Goal: Task Accomplishment & Management: Complete application form

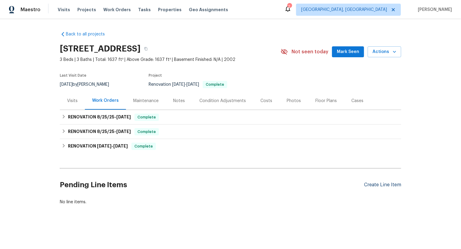
click at [389, 187] on div "Create Line Item" at bounding box center [382, 185] width 37 height 6
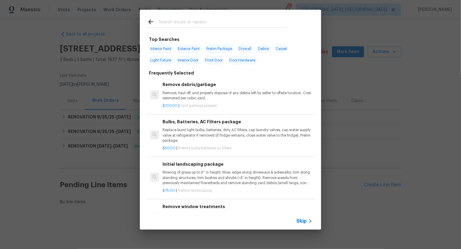
click at [301, 221] on span "Skip" at bounding box center [302, 221] width 10 height 6
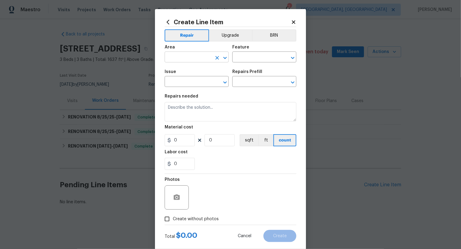
click at [183, 59] on input "text" at bounding box center [188, 57] width 47 height 9
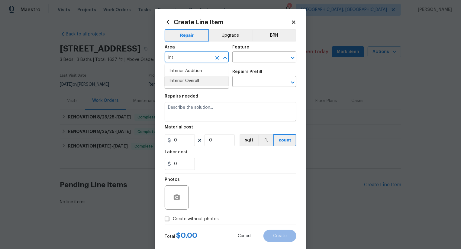
click at [186, 82] on li "Interior Overall" at bounding box center [197, 81] width 64 height 10
type input "Interior Overall"
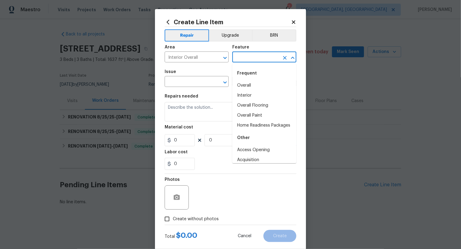
click at [259, 55] on input "text" at bounding box center [256, 57] width 47 height 9
click at [252, 85] on li "Overall" at bounding box center [265, 85] width 64 height 10
type input "Overall"
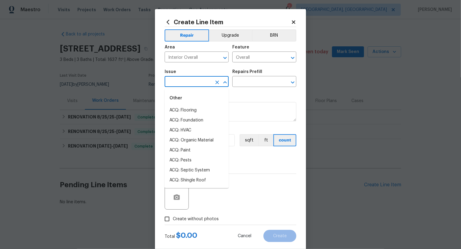
click at [178, 83] on input "text" at bounding box center [188, 81] width 47 height 9
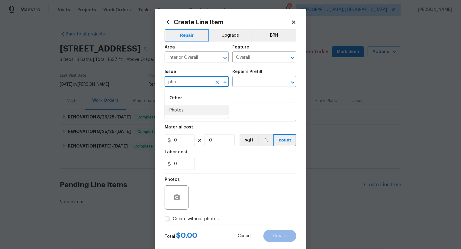
click at [192, 107] on li "Photos" at bounding box center [197, 110] width 64 height 10
type input "Photos"
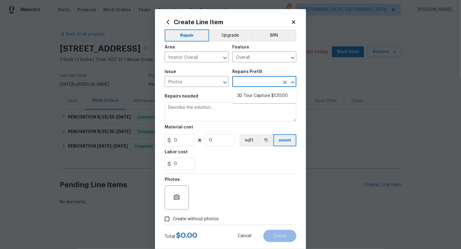
click at [255, 80] on input "text" at bounding box center [256, 81] width 47 height 9
click at [265, 95] on li "3D Tour Capture $120.00" at bounding box center [265, 96] width 64 height 10
type input "3D Tour Capture $120.00"
type textarea "Capture 3D tour of home"
type input "120"
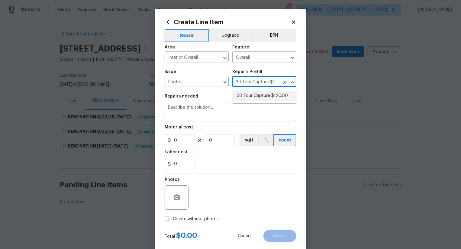
type input "1"
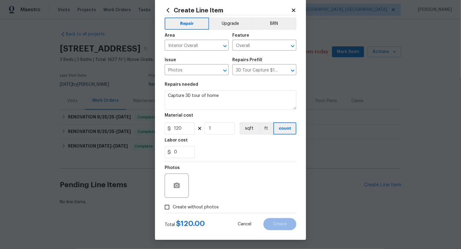
click at [204, 207] on span "Create without photos" at bounding box center [196, 207] width 46 height 6
click at [173, 207] on input "Create without photos" at bounding box center [166, 206] width 11 height 11
checkbox input "true"
click at [242, 174] on textarea at bounding box center [245, 185] width 103 height 24
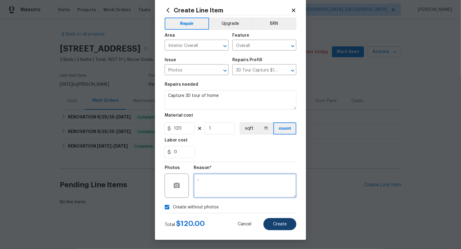
type textarea ".."
click at [283, 223] on span "Create" at bounding box center [280, 224] width 14 height 5
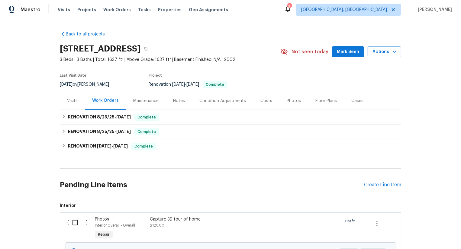
scroll to position [66, 0]
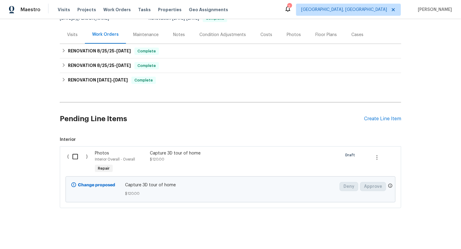
click at [78, 154] on input "checkbox" at bounding box center [77, 156] width 17 height 13
checkbox input "true"
click at [424, 231] on span "Create Work Order" at bounding box center [427, 234] width 40 height 8
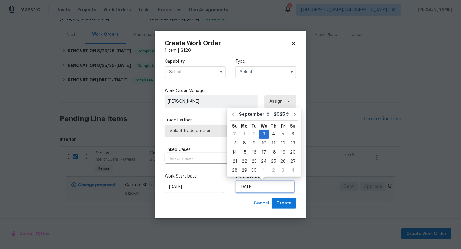
click at [238, 189] on input "[DATE]" at bounding box center [266, 187] width 60 height 12
click at [274, 131] on div "4" at bounding box center [273, 134] width 9 height 8
type input "[DATE]"
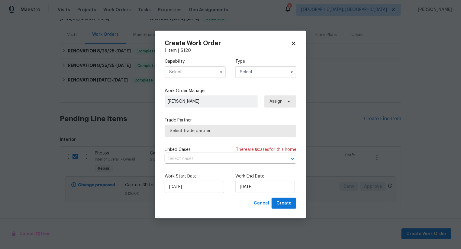
click at [196, 71] on input "text" at bounding box center [195, 72] width 61 height 12
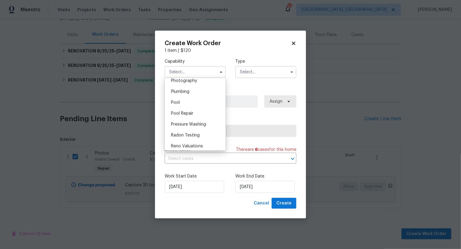
scroll to position [519, 0]
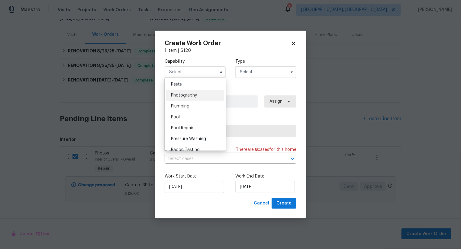
click at [206, 96] on div "Photography" at bounding box center [195, 95] width 58 height 11
type input "Photography"
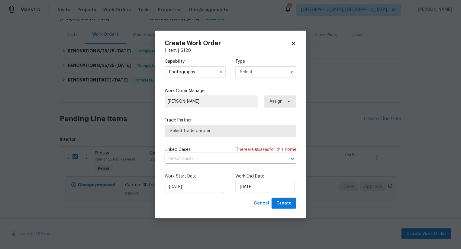
click at [265, 70] on input "text" at bounding box center [266, 72] width 61 height 12
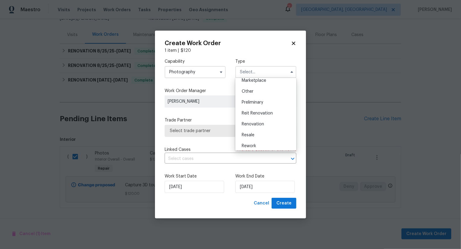
scroll to position [112, 0]
click at [264, 91] on div "Other" at bounding box center [266, 91] width 58 height 11
type input "Other"
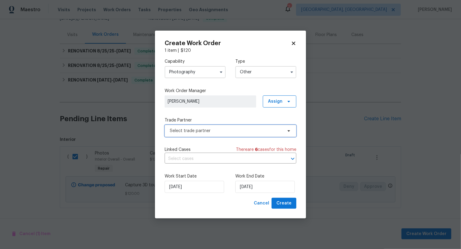
click at [237, 129] on span "Select trade partner" at bounding box center [226, 131] width 113 height 6
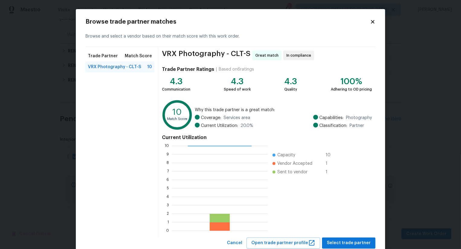
scroll to position [18, 0]
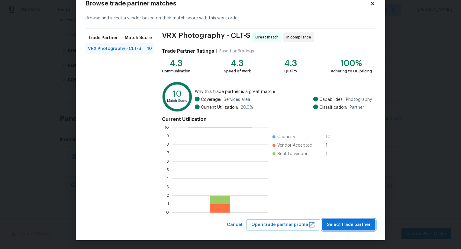
click at [347, 227] on span "Select trade partner" at bounding box center [349, 225] width 44 height 8
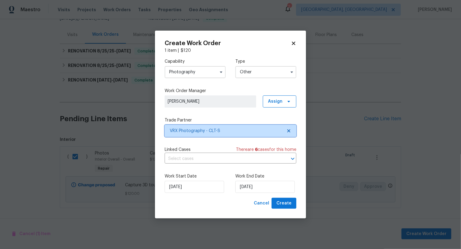
scroll to position [0, 0]
click at [286, 205] on span "Create" at bounding box center [284, 203] width 15 height 8
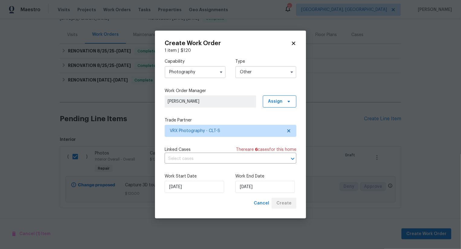
checkbox input "false"
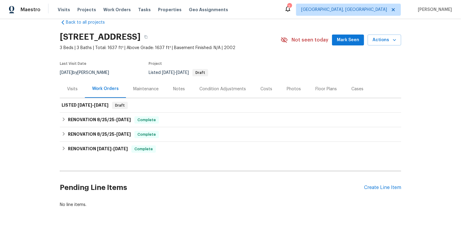
scroll to position [11, 0]
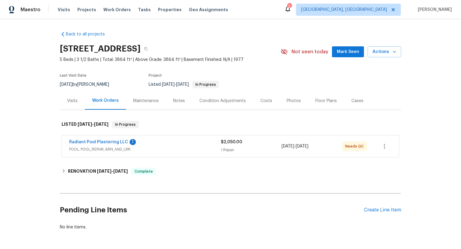
scroll to position [22, 0]
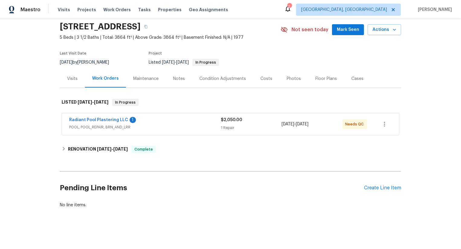
click at [380, 181] on div "Pending Line Items Create Line Item" at bounding box center [231, 188] width 342 height 28
click at [380, 185] on div "Create Line Item" at bounding box center [382, 188] width 37 height 6
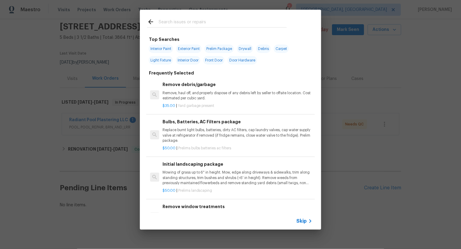
click at [301, 220] on span "Skip" at bounding box center [302, 221] width 10 height 6
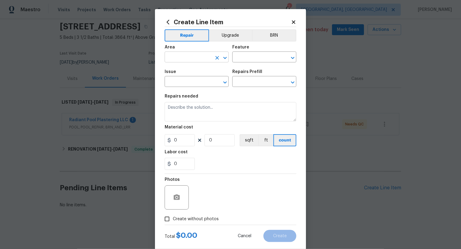
click at [187, 55] on input "text" at bounding box center [188, 57] width 47 height 9
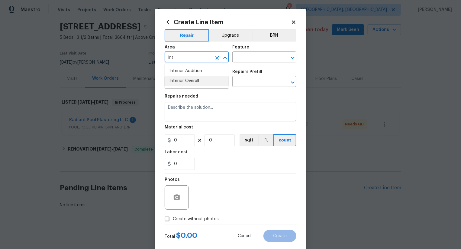
click at [198, 80] on li "Interior Overall" at bounding box center [197, 81] width 64 height 10
type input "Interior Overall"
click at [258, 57] on input "text" at bounding box center [256, 57] width 47 height 9
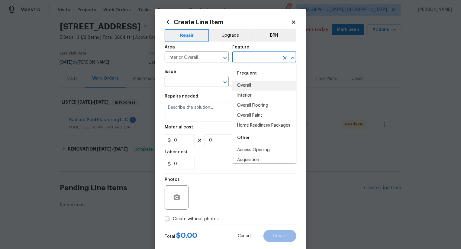
click at [247, 89] on li "Overall" at bounding box center [265, 85] width 64 height 10
type input "Overall"
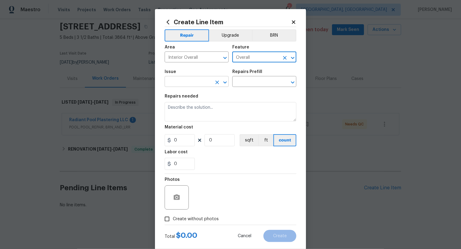
click at [196, 81] on input "text" at bounding box center [188, 81] width 47 height 9
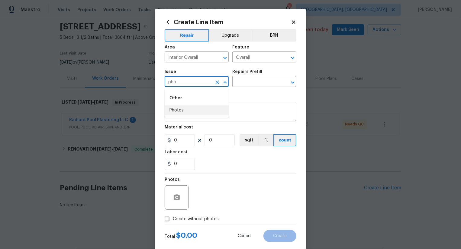
click at [187, 113] on li "Photos" at bounding box center [197, 110] width 64 height 10
type input "Photos"
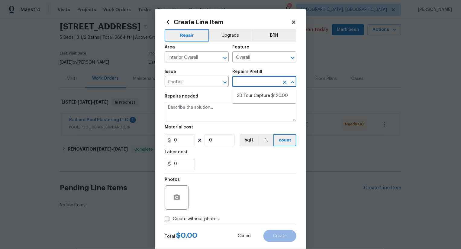
click at [254, 85] on input "text" at bounding box center [256, 81] width 47 height 9
click at [256, 95] on li "3D Tour Capture $120.00" at bounding box center [265, 96] width 64 height 10
type input "3D Tour Capture $120.00"
type textarea "Capture 3D tour of home"
type input "1"
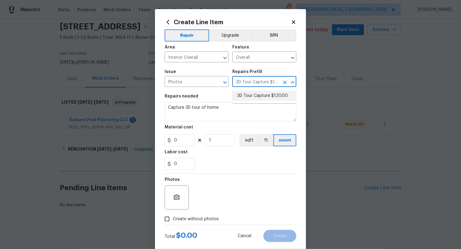
type input "120"
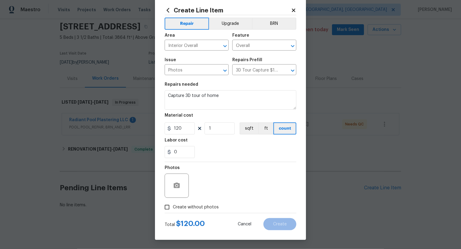
click at [191, 206] on span "Create without photos" at bounding box center [196, 207] width 46 height 6
click at [173, 206] on input "Create without photos" at bounding box center [166, 206] width 11 height 11
checkbox input "true"
click at [219, 195] on textarea at bounding box center [245, 185] width 103 height 24
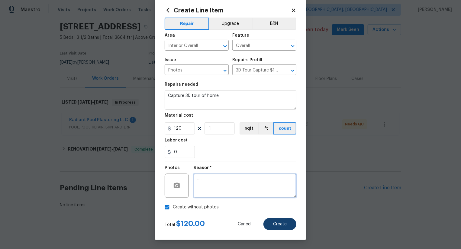
type textarea "......"
click at [278, 226] on span "Create" at bounding box center [280, 224] width 14 height 5
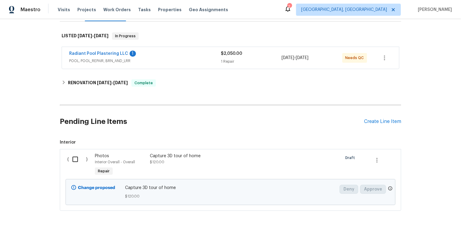
scroll to position [91, 0]
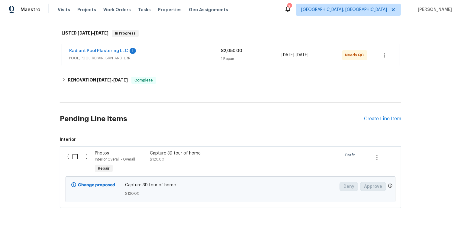
click at [79, 156] on input "checkbox" at bounding box center [77, 156] width 17 height 13
checkbox input "true"
click at [418, 230] on span "Create Work Order" at bounding box center [427, 234] width 40 height 8
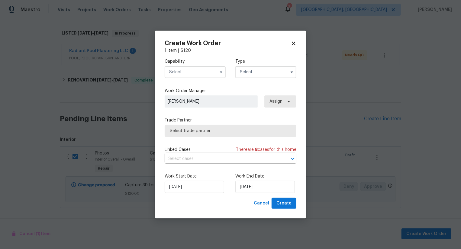
click at [196, 70] on input "text" at bounding box center [195, 72] width 61 height 12
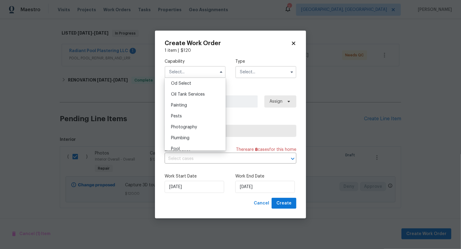
scroll to position [487, 0]
click at [198, 129] on div "Photography" at bounding box center [195, 127] width 58 height 11
type input "Photography"
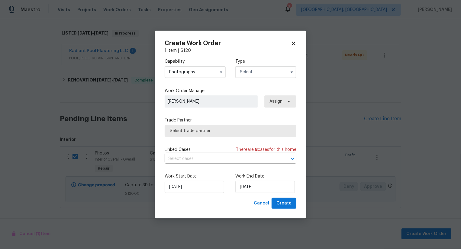
click at [254, 74] on input "text" at bounding box center [266, 72] width 61 height 12
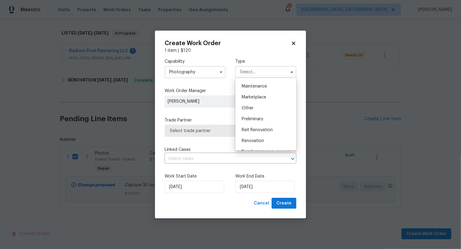
scroll to position [95, 0]
click at [260, 110] on div "Other" at bounding box center [266, 109] width 58 height 11
type input "Other"
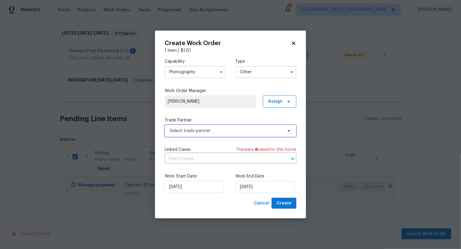
click at [216, 132] on span "Select trade partner" at bounding box center [226, 131] width 113 height 6
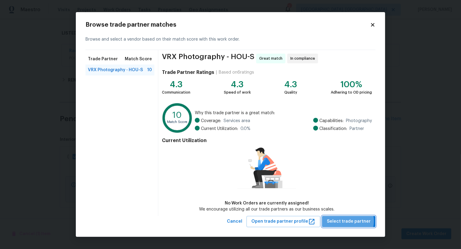
click at [351, 220] on span "Select trade partner" at bounding box center [349, 221] width 44 height 8
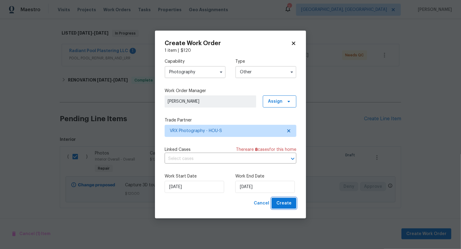
click at [285, 207] on span "Create" at bounding box center [284, 203] width 15 height 8
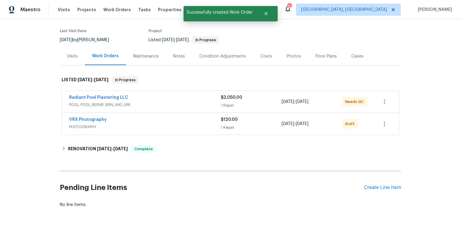
scroll to position [44, 0]
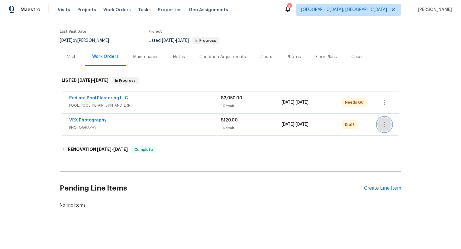
click at [384, 124] on icon "button" at bounding box center [384, 124] width 7 height 7
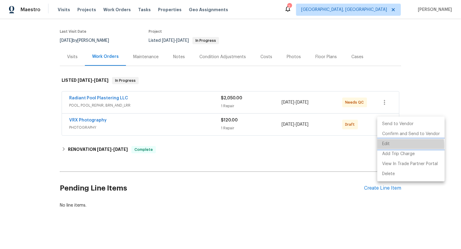
click at [393, 145] on li "Edit" at bounding box center [411, 144] width 67 height 10
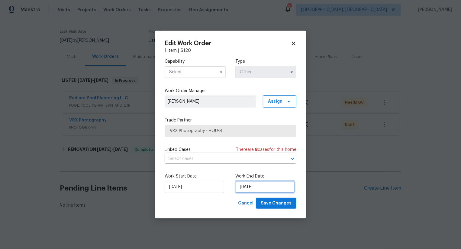
click at [257, 188] on input "[DATE]" at bounding box center [266, 187] width 60 height 12
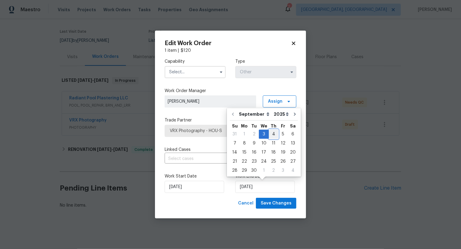
click at [272, 132] on div "4" at bounding box center [273, 134] width 9 height 8
type input "[DATE]"
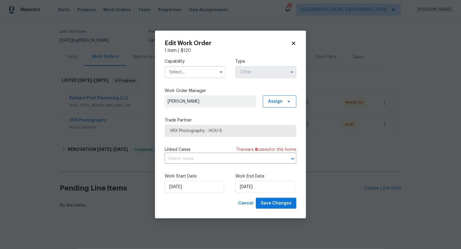
click at [202, 71] on input "text" at bounding box center [195, 72] width 61 height 12
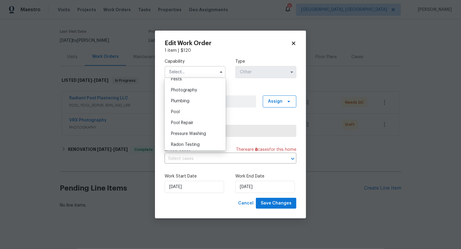
scroll to position [523, 0]
click at [200, 92] on div "Photography" at bounding box center [195, 91] width 58 height 11
type input "Photography"
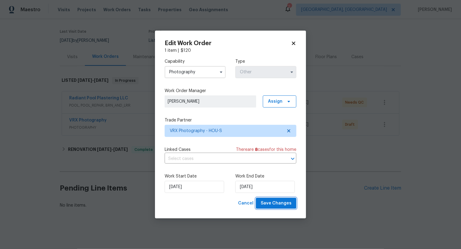
click at [278, 206] on span "Save Changes" at bounding box center [276, 203] width 31 height 8
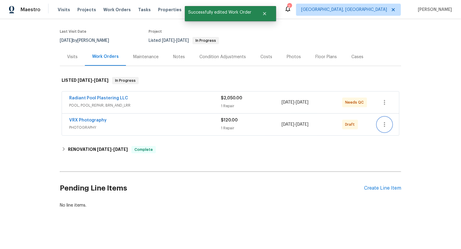
click at [384, 123] on icon "button" at bounding box center [384, 124] width 1 height 5
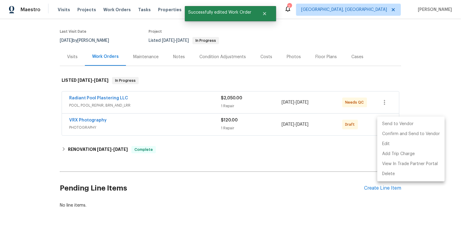
click at [384, 123] on li "Send to Vendor" at bounding box center [411, 124] width 67 height 10
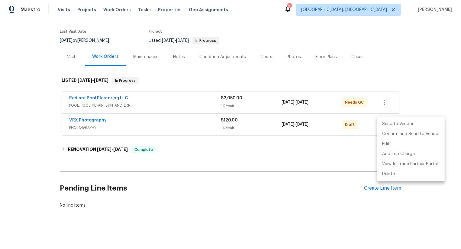
click at [384, 123] on li "Send to Vendor" at bounding box center [411, 124] width 67 height 10
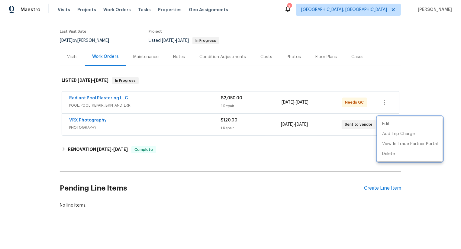
click at [255, 243] on div at bounding box center [230, 124] width 461 height 249
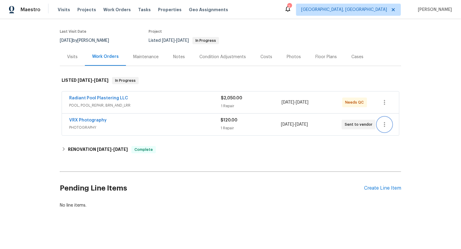
scroll to position [0, 0]
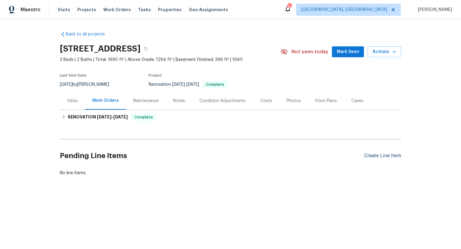
click at [383, 155] on div "Create Line Item" at bounding box center [382, 156] width 37 height 6
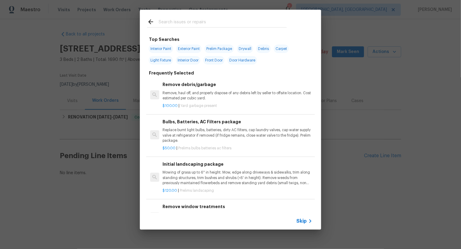
click at [299, 217] on div "Skip" at bounding box center [306, 220] width 18 height 7
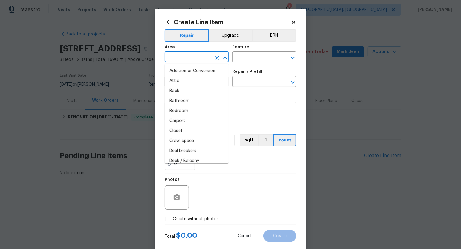
click at [199, 53] on input "text" at bounding box center [188, 57] width 47 height 9
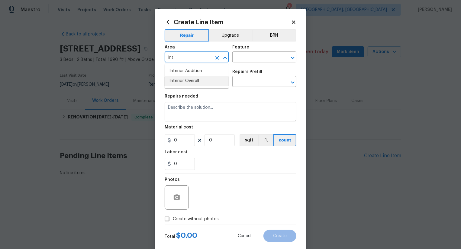
click at [191, 84] on li "Interior Overall" at bounding box center [197, 81] width 64 height 10
type input "Interior Overall"
click at [253, 59] on input "text" at bounding box center [256, 57] width 47 height 9
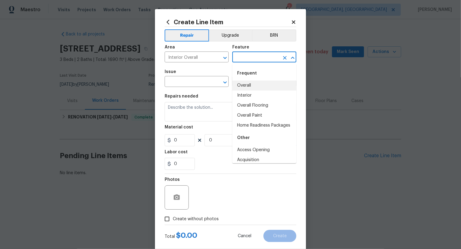
click at [248, 87] on li "Overall" at bounding box center [265, 85] width 64 height 10
type input "Overall"
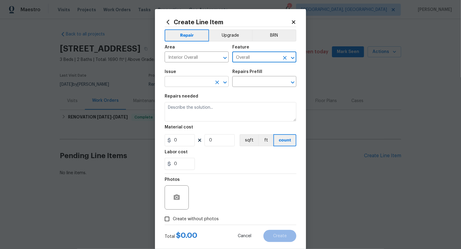
click at [195, 82] on input "text" at bounding box center [188, 81] width 47 height 9
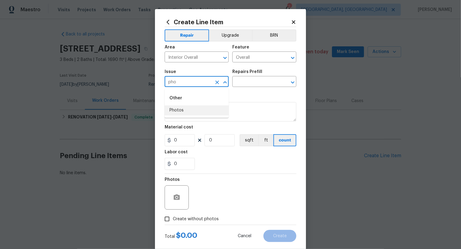
click at [188, 113] on li "Photos" at bounding box center [197, 110] width 64 height 10
type input "Photos"
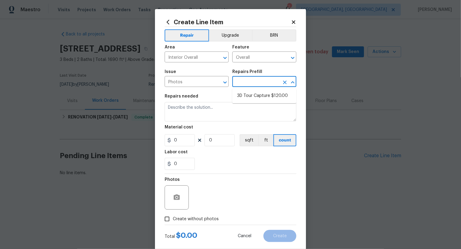
click at [251, 85] on input "text" at bounding box center [256, 81] width 47 height 9
click at [256, 96] on li "3D Tour Capture $120.00" at bounding box center [265, 96] width 64 height 10
type input "3D Tour Capture $120.00"
type textarea "Capture 3D tour of home"
type input "1"
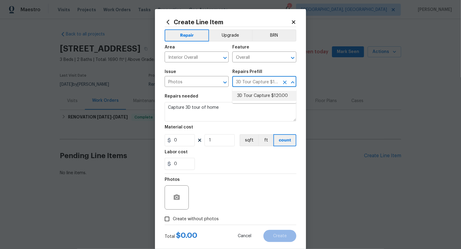
type input "120"
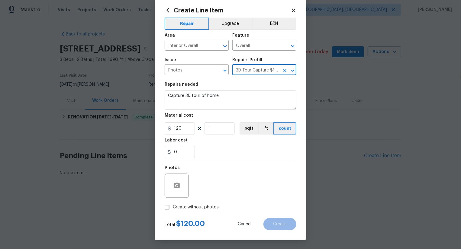
click at [199, 205] on span "Create without photos" at bounding box center [196, 207] width 46 height 6
click at [173, 205] on input "Create without photos" at bounding box center [166, 206] width 11 height 11
checkbox input "true"
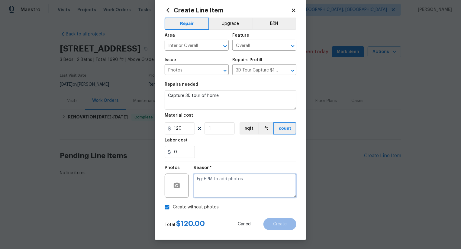
click at [236, 175] on textarea at bounding box center [245, 185] width 103 height 24
type textarea ".."
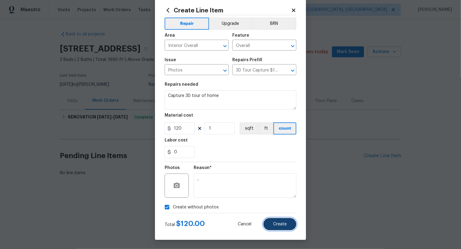
click at [283, 221] on button "Create" at bounding box center [280, 224] width 33 height 12
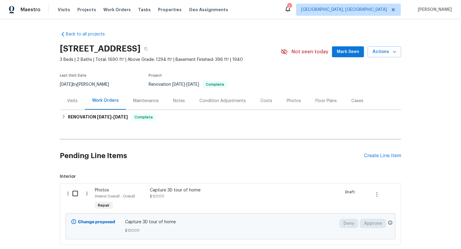
scroll to position [37, 0]
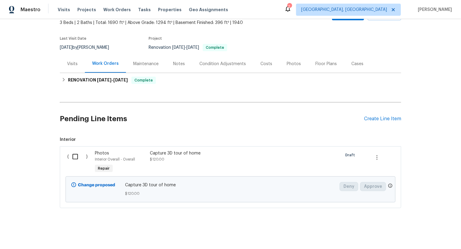
click at [75, 155] on input "checkbox" at bounding box center [77, 156] width 17 height 13
checkbox input "true"
click at [435, 233] on span "Create Work Order" at bounding box center [427, 234] width 40 height 8
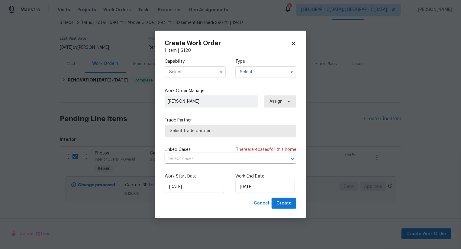
click at [206, 72] on input "text" at bounding box center [195, 72] width 61 height 12
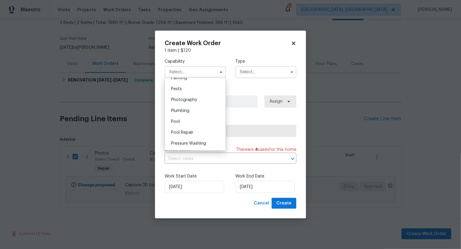
scroll to position [514, 0]
click at [204, 100] on div "Photography" at bounding box center [195, 100] width 58 height 11
type input "Photography"
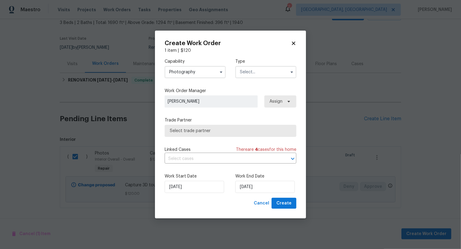
click at [257, 73] on input "text" at bounding box center [266, 72] width 61 height 12
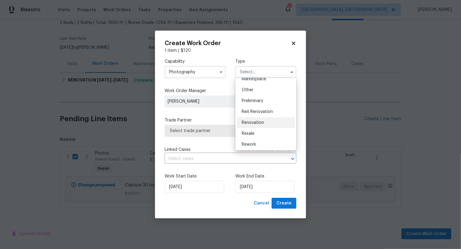
scroll to position [114, 0]
click at [267, 93] on div "Other" at bounding box center [266, 90] width 58 height 11
type input "Other"
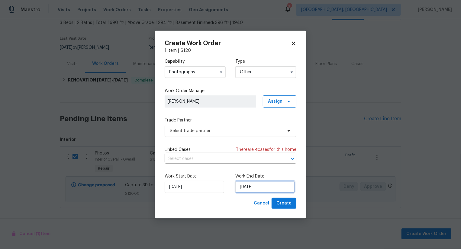
click at [254, 192] on input "[DATE]" at bounding box center [266, 187] width 60 height 12
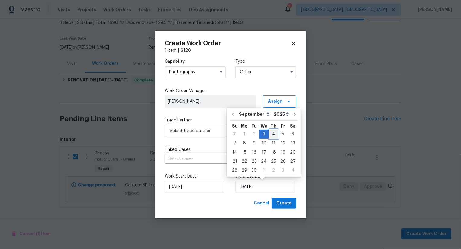
click at [274, 135] on div "4" at bounding box center [273, 134] width 9 height 8
type input "[DATE]"
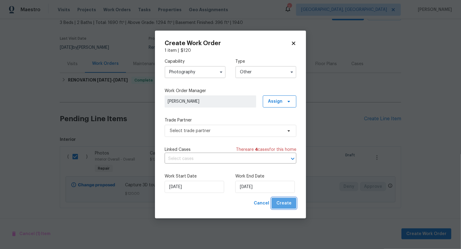
click at [285, 201] on span "Create" at bounding box center [284, 203] width 15 height 8
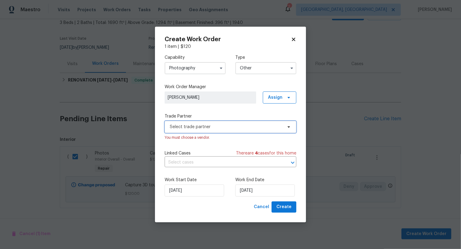
click at [230, 130] on span "Select trade partner" at bounding box center [231, 127] width 132 height 12
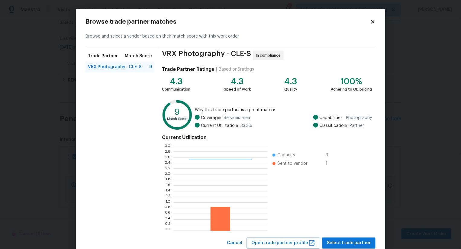
scroll to position [18, 0]
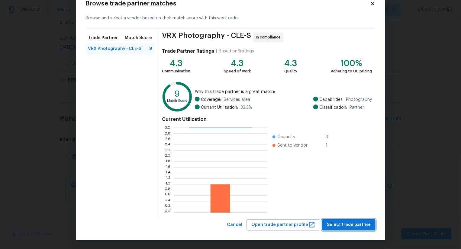
click at [352, 223] on span "Select trade partner" at bounding box center [349, 225] width 44 height 8
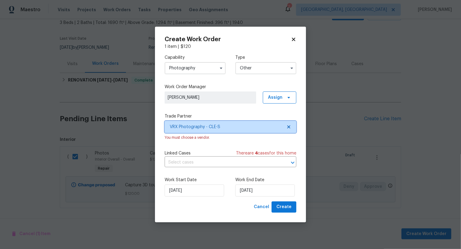
scroll to position [0, 0]
click at [286, 206] on span "Create" at bounding box center [284, 207] width 15 height 8
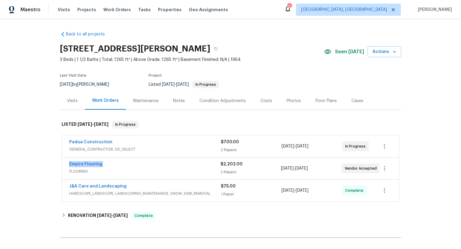
scroll to position [66, 0]
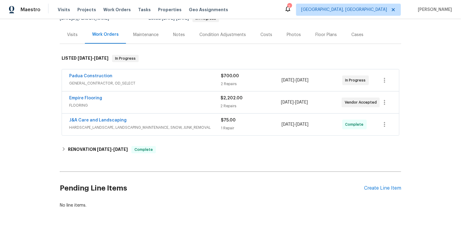
click at [376, 192] on div "Pending Line Items Create Line Item" at bounding box center [231, 188] width 342 height 28
click at [382, 189] on div "Create Line Item" at bounding box center [382, 188] width 37 height 6
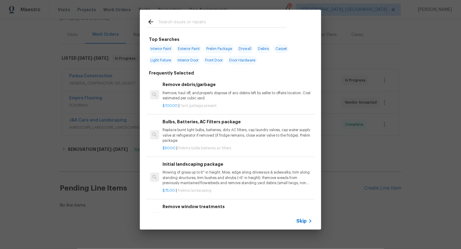
click at [302, 221] on span "Skip" at bounding box center [302, 221] width 10 height 6
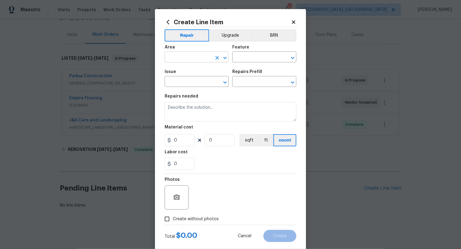
click at [195, 57] on input "text" at bounding box center [188, 57] width 47 height 9
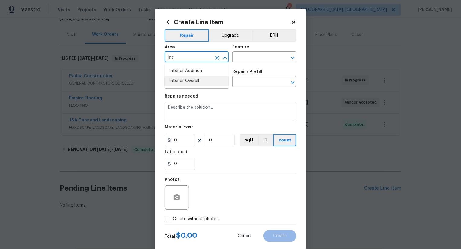
click at [195, 82] on li "Interior Overall" at bounding box center [197, 81] width 64 height 10
type input "Interior Overall"
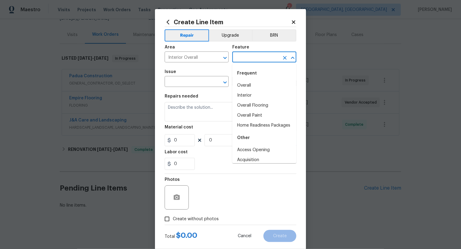
click at [263, 58] on input "text" at bounding box center [256, 57] width 47 height 9
click at [252, 90] on li "Overall" at bounding box center [265, 85] width 64 height 10
type input "Overall"
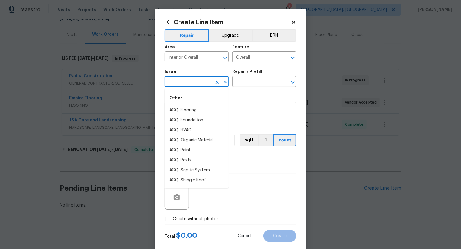
click at [188, 84] on input "text" at bounding box center [188, 81] width 47 height 9
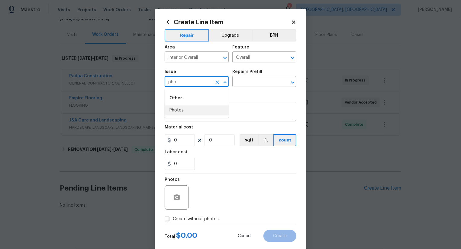
click at [180, 110] on li "Photos" at bounding box center [197, 110] width 64 height 10
type input "Photos"
click at [248, 87] on body "Maestro Visits Projects Work Orders Tasks Properties Geo Assignments 2 Albuquer…" at bounding box center [230, 124] width 461 height 249
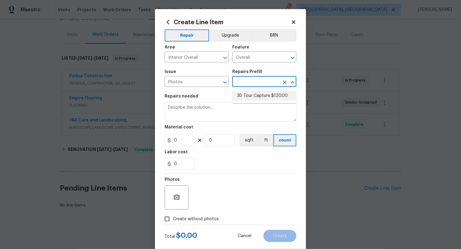
click at [250, 94] on li "3D Tour Capture $120.00" at bounding box center [265, 96] width 64 height 10
type input "3D Tour Capture $120.00"
type textarea "Capture 3D tour of home"
type input "1"
type input "120"
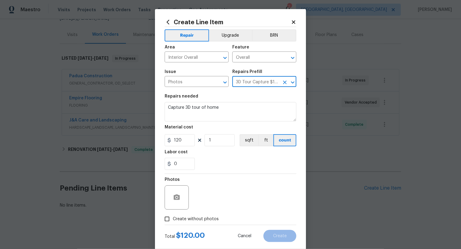
scroll to position [12, 0]
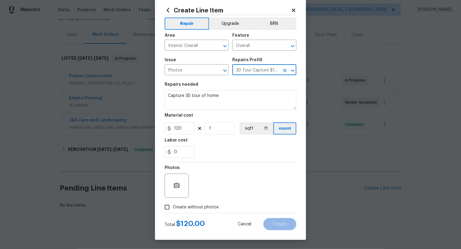
click at [198, 203] on label "Create without photos" at bounding box center [189, 206] width 57 height 11
click at [173, 203] on input "Create without photos" at bounding box center [166, 206] width 11 height 11
checkbox input "true"
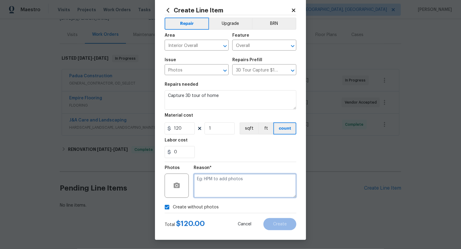
click at [235, 189] on textarea at bounding box center [245, 185] width 103 height 24
type textarea "..."
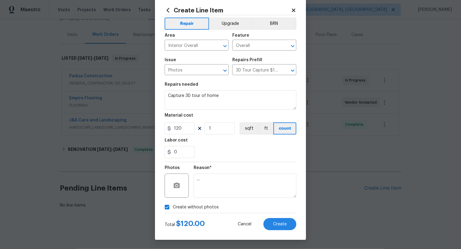
click at [282, 211] on div "Create without photos" at bounding box center [231, 206] width 132 height 11
click at [282, 220] on button "Create" at bounding box center [280, 224] width 33 height 12
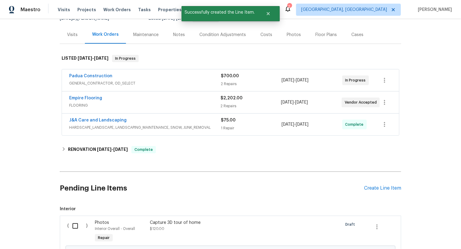
scroll to position [135, 0]
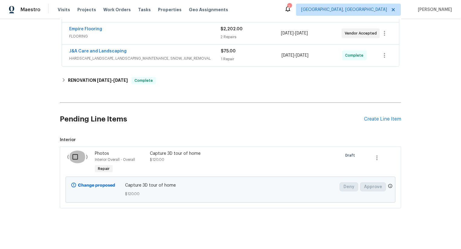
click at [76, 160] on input "checkbox" at bounding box center [77, 156] width 17 height 13
checkbox input "true"
click at [422, 238] on button "Create Work Order" at bounding box center [427, 233] width 50 height 11
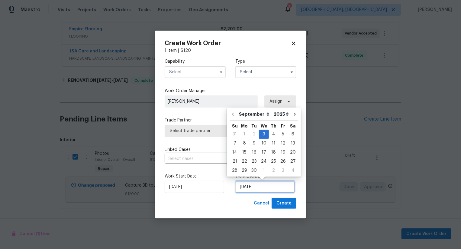
click at [251, 190] on input "[DATE]" at bounding box center [266, 187] width 60 height 12
click at [271, 134] on div "4" at bounding box center [273, 134] width 9 height 8
type input "[DATE]"
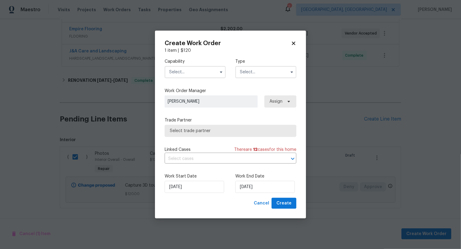
click at [200, 70] on input "text" at bounding box center [195, 72] width 61 height 12
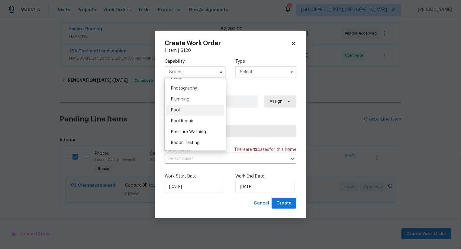
scroll to position [524, 0]
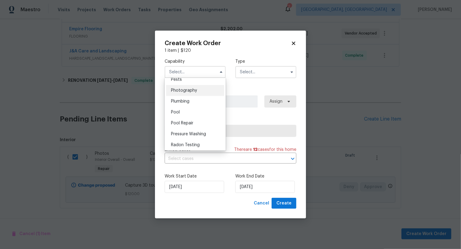
click at [207, 92] on div "Photography" at bounding box center [195, 90] width 58 height 11
type input "Photography"
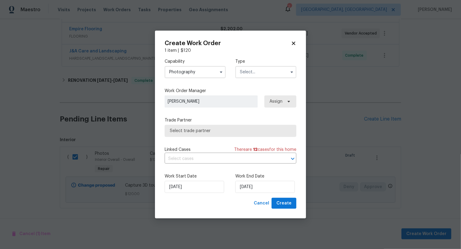
click at [256, 75] on input "text" at bounding box center [266, 72] width 61 height 12
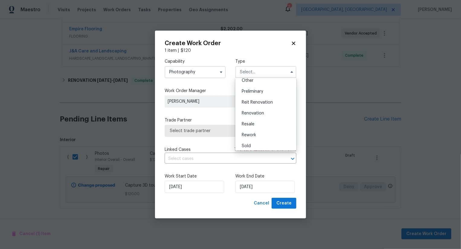
scroll to position [123, 0]
click at [257, 83] on div "Other" at bounding box center [266, 81] width 58 height 11
type input "Other"
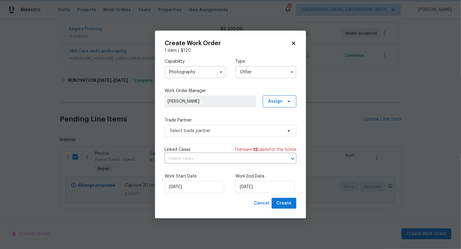
scroll to position [0, 0]
click at [228, 133] on span "Select trade partner" at bounding box center [226, 131] width 113 height 6
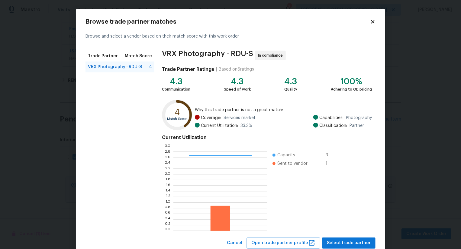
scroll to position [18, 0]
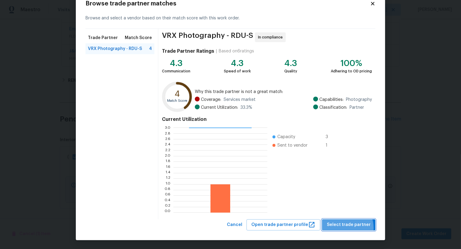
click at [345, 227] on span "Select trade partner" at bounding box center [349, 225] width 44 height 8
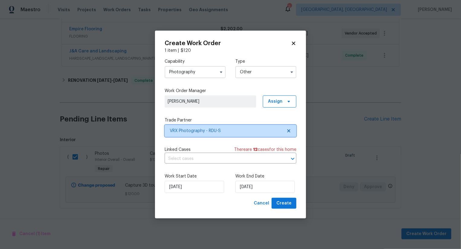
scroll to position [0, 0]
click at [290, 206] on span "Create" at bounding box center [284, 203] width 15 height 8
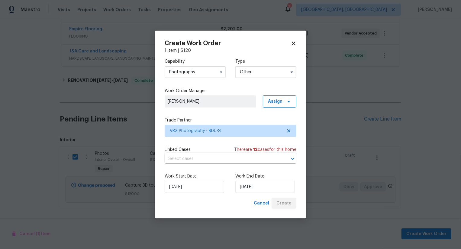
checkbox input "false"
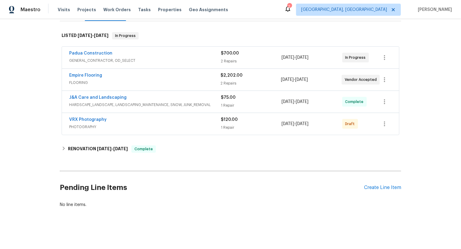
scroll to position [88, 0]
click at [384, 123] on icon "button" at bounding box center [384, 124] width 7 height 7
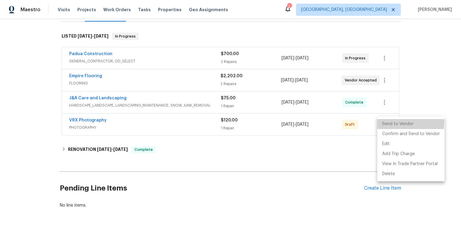
click at [384, 123] on li "Send to Vendor" at bounding box center [411, 124] width 67 height 10
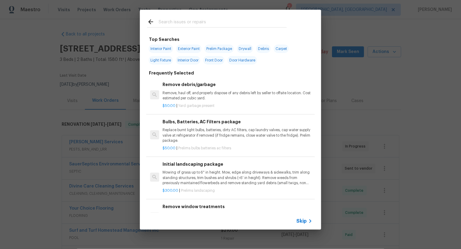
scroll to position [179, 0]
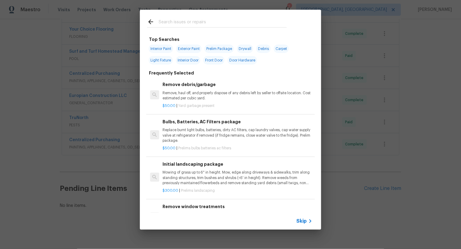
click at [299, 220] on span "Skip" at bounding box center [302, 221] width 10 height 6
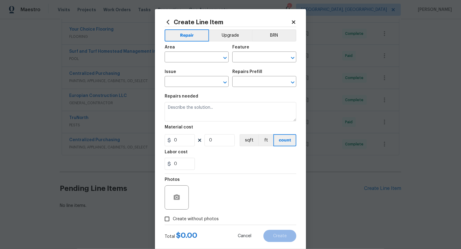
click at [190, 64] on span "Area ​" at bounding box center [197, 53] width 64 height 24
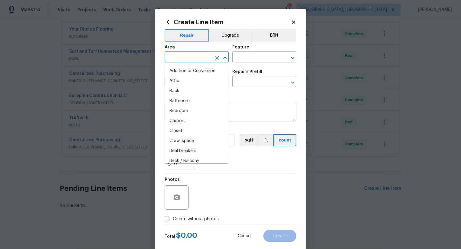
click at [190, 62] on body "Maestro Visits Projects Work Orders Tasks Properties Geo Assignments 2 Albuquer…" at bounding box center [230, 124] width 461 height 249
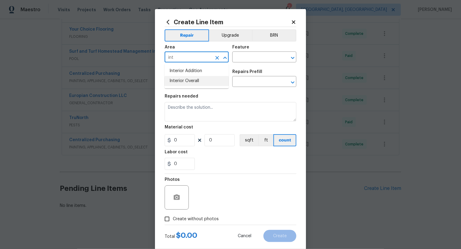
click at [197, 81] on li "Interior Overall" at bounding box center [197, 81] width 64 height 10
type input "Interior Overall"
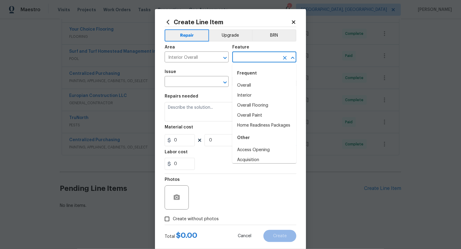
click at [245, 61] on input "text" at bounding box center [256, 57] width 47 height 9
click at [252, 82] on li "Overall" at bounding box center [265, 85] width 64 height 10
type input "Overall"
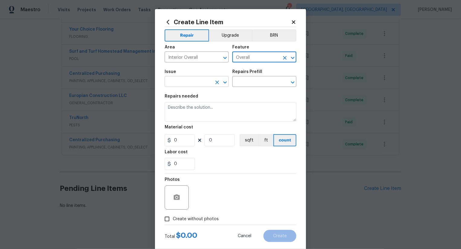
click at [188, 81] on input "text" at bounding box center [188, 81] width 47 height 9
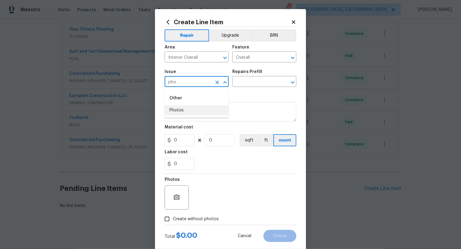
click at [179, 107] on li "Photos" at bounding box center [197, 110] width 64 height 10
type input "Photos"
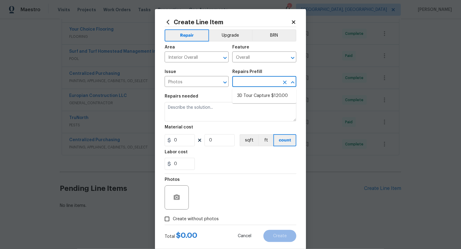
click at [243, 86] on input "text" at bounding box center [256, 81] width 47 height 9
click at [260, 102] on ul "3D Tour Capture $120.00" at bounding box center [265, 95] width 64 height 15
click at [261, 98] on li "3D Tour Capture $120.00" at bounding box center [265, 96] width 64 height 10
type input "3D Tour Capture $120.00"
type textarea "Capture 3D tour of home"
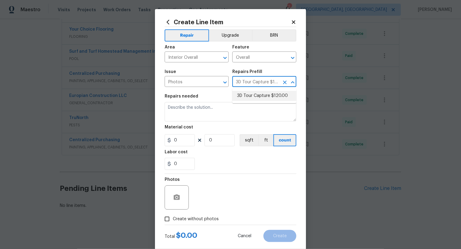
type input "1"
type input "120"
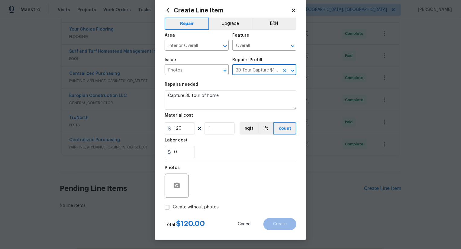
click at [197, 210] on label "Create without photos" at bounding box center [189, 206] width 57 height 11
click at [173, 210] on input "Create without photos" at bounding box center [166, 206] width 11 height 11
checkbox input "true"
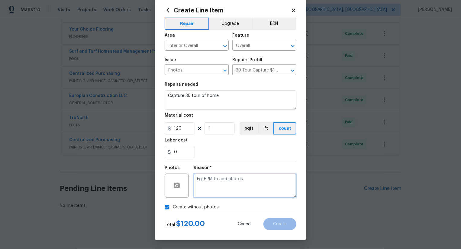
click at [247, 184] on textarea at bounding box center [245, 185] width 103 height 24
type textarea ".."
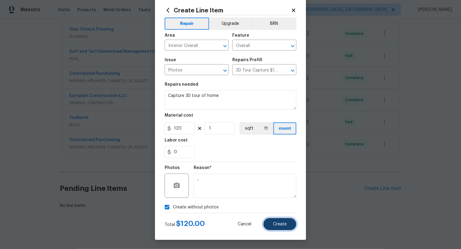
click at [284, 228] on button "Create" at bounding box center [280, 224] width 33 height 12
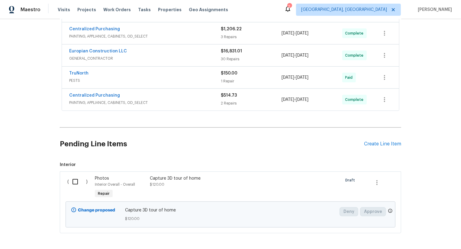
scroll to position [248, 0]
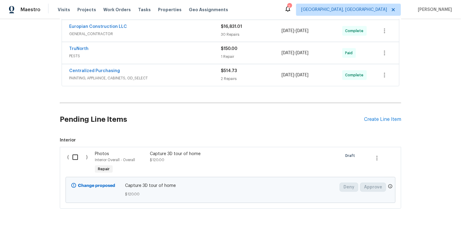
click at [75, 159] on input "checkbox" at bounding box center [77, 157] width 17 height 13
checkbox input "true"
click at [425, 237] on button "Create Work Order" at bounding box center [427, 233] width 50 height 11
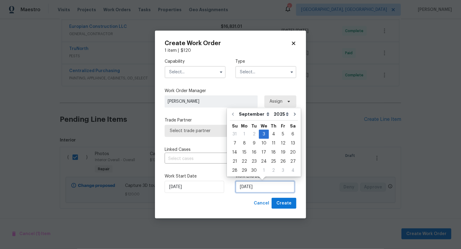
click at [251, 189] on input "[DATE]" at bounding box center [266, 187] width 60 height 12
click at [275, 135] on div "4" at bounding box center [273, 134] width 9 height 8
type input "[DATE]"
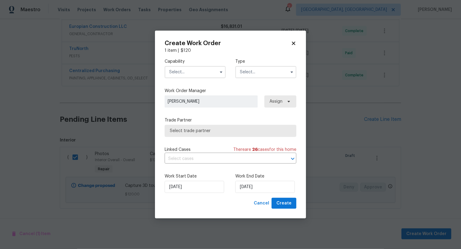
click at [209, 71] on input "text" at bounding box center [195, 72] width 61 height 12
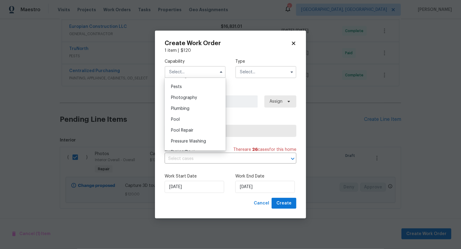
scroll to position [513, 0]
click at [207, 104] on div "Photography" at bounding box center [195, 101] width 58 height 11
type input "Photography"
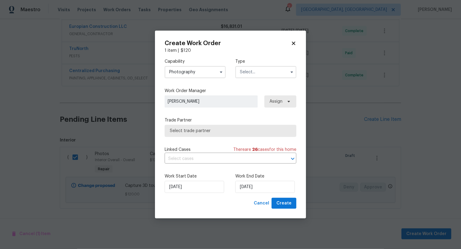
click at [266, 70] on input "text" at bounding box center [266, 72] width 61 height 12
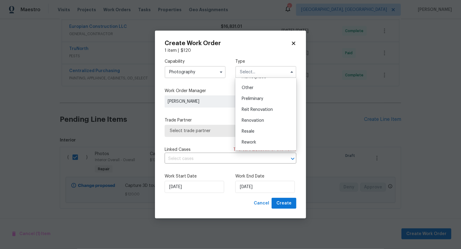
scroll to position [116, 0]
click at [260, 88] on div "Other" at bounding box center [266, 88] width 58 height 11
type input "Other"
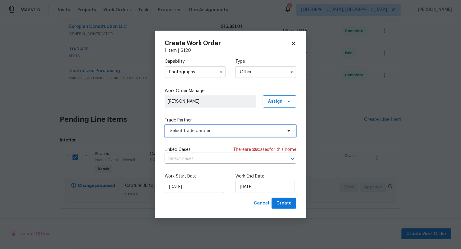
click at [248, 131] on span "Select trade partner" at bounding box center [226, 131] width 113 height 6
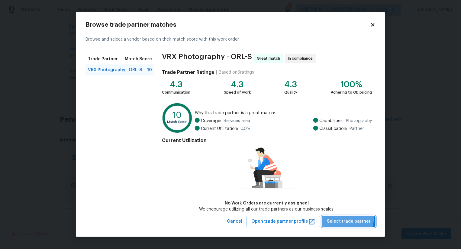
click at [344, 217] on span "Select trade partner" at bounding box center [349, 221] width 44 height 8
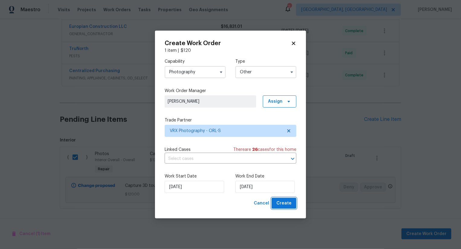
click at [288, 205] on span "Create" at bounding box center [284, 203] width 15 height 8
checkbox input "false"
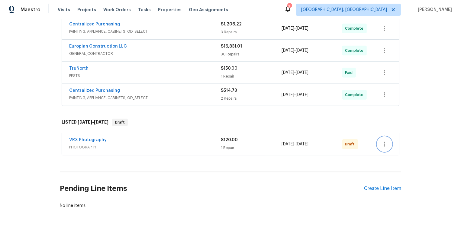
click at [387, 143] on icon "button" at bounding box center [384, 143] width 7 height 7
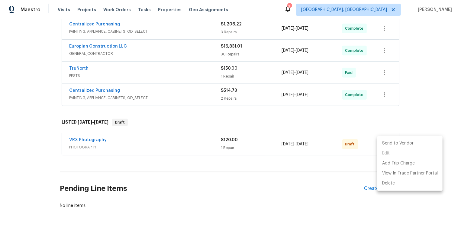
click at [387, 143] on li "Send to Vendor" at bounding box center [410, 143] width 65 height 10
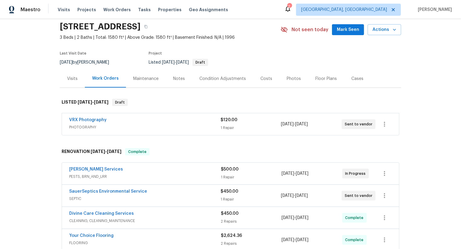
scroll to position [0, 0]
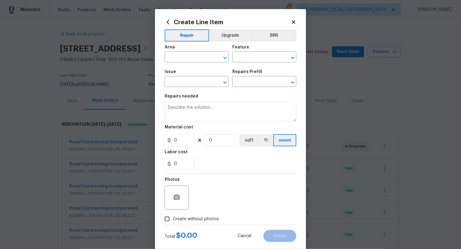
scroll to position [132, 0]
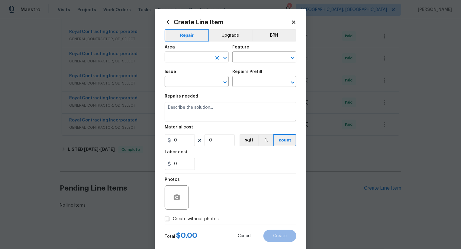
click at [186, 61] on input "text" at bounding box center [188, 57] width 47 height 9
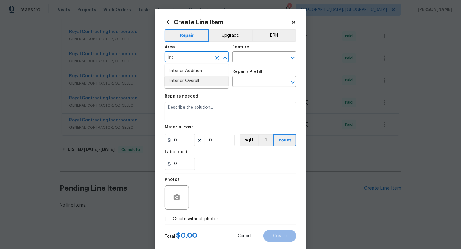
click at [192, 84] on li "Interior Overall" at bounding box center [197, 81] width 64 height 10
type input "Interior Overall"
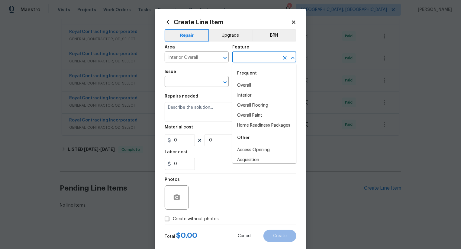
click at [254, 59] on input "text" at bounding box center [256, 57] width 47 height 9
click at [254, 86] on li "Overall" at bounding box center [265, 85] width 64 height 10
type input "Overall"
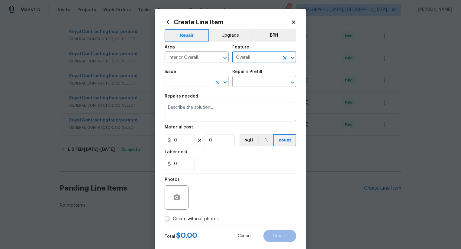
click at [202, 84] on input "text" at bounding box center [188, 81] width 47 height 9
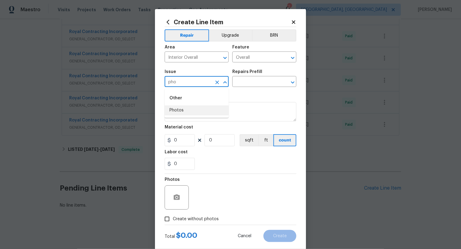
click at [197, 111] on li "Photos" at bounding box center [197, 110] width 64 height 10
type input "Photos"
click at [257, 85] on input "text" at bounding box center [256, 81] width 47 height 9
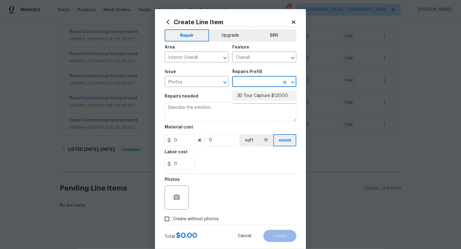
click at [257, 98] on li "3D Tour Capture $120.00" at bounding box center [265, 96] width 64 height 10
type input "3D Tour Capture $120.00"
type input "1"
type input "120"
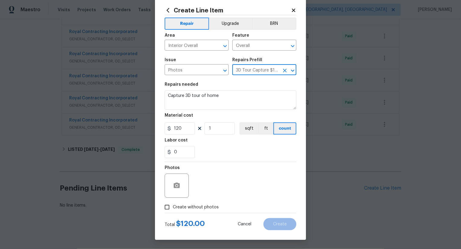
click at [196, 212] on label "Create without photos" at bounding box center [189, 206] width 57 height 11
click at [173, 212] on input "Create without photos" at bounding box center [166, 206] width 11 height 11
checkbox input "true"
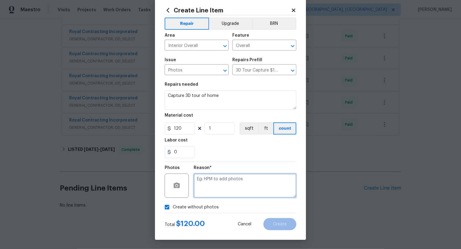
click at [242, 184] on textarea at bounding box center [245, 185] width 103 height 24
type textarea ".."
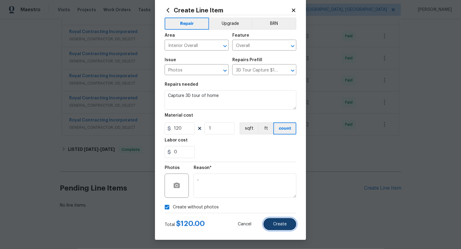
click at [279, 227] on button "Create" at bounding box center [280, 224] width 33 height 12
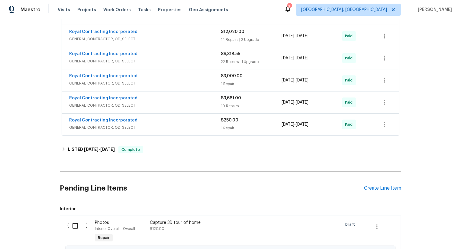
scroll to position [201, 0]
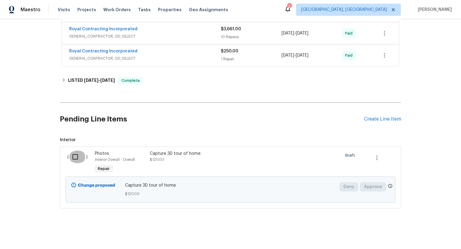
click at [82, 159] on input "checkbox" at bounding box center [77, 156] width 17 height 13
click at [433, 228] on button "Create Work Order" at bounding box center [427, 233] width 50 height 11
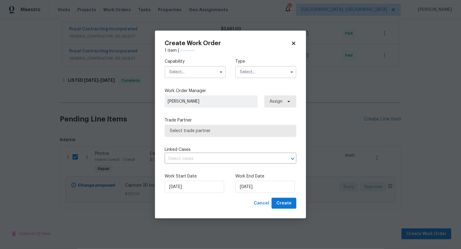
checkbox input "false"
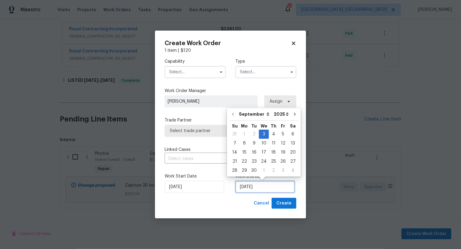
click at [248, 185] on input "[DATE]" at bounding box center [266, 187] width 60 height 12
click at [274, 133] on div "4" at bounding box center [273, 134] width 9 height 8
type input "[DATE]"
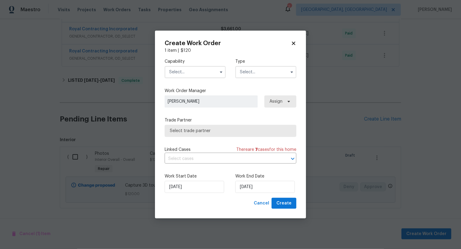
click at [208, 68] on input "text" at bounding box center [195, 72] width 61 height 12
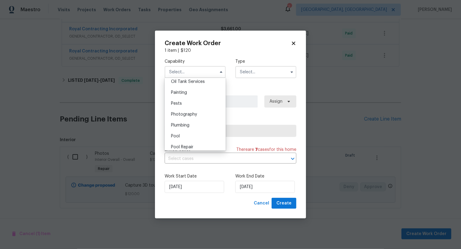
scroll to position [499, 0]
click at [204, 113] on div "Photography" at bounding box center [195, 115] width 58 height 11
type input "Photography"
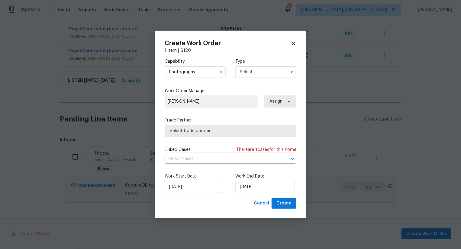
click at [256, 74] on input "text" at bounding box center [266, 72] width 61 height 12
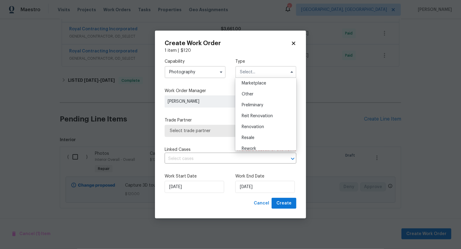
scroll to position [110, 0]
click at [256, 95] on div "Other" at bounding box center [266, 94] width 58 height 11
type input "Other"
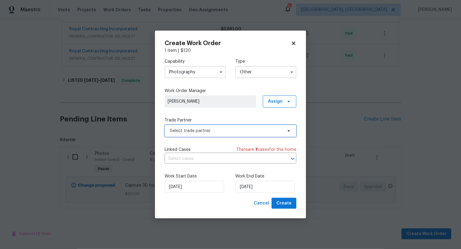
click at [237, 132] on span "Select trade partner" at bounding box center [226, 131] width 113 height 6
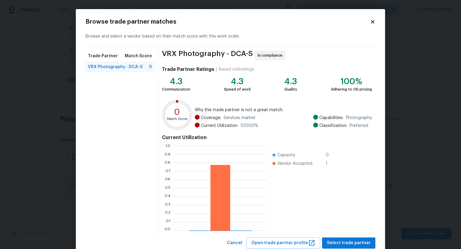
scroll to position [18, 0]
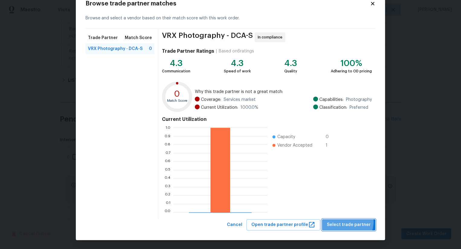
click at [345, 221] on span "Select trade partner" at bounding box center [349, 225] width 44 height 8
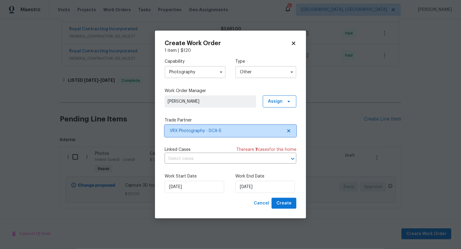
scroll to position [0, 0]
click at [286, 201] on span "Create" at bounding box center [284, 203] width 15 height 8
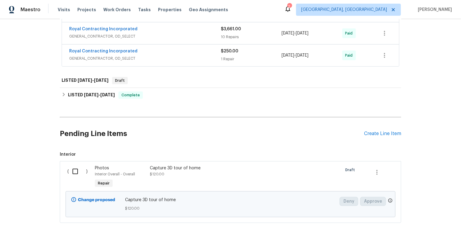
scroll to position [216, 0]
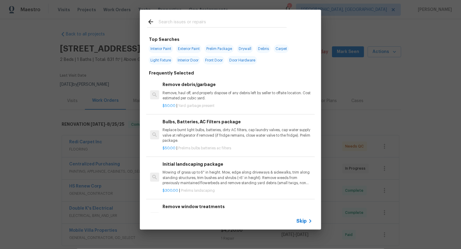
scroll to position [91, 0]
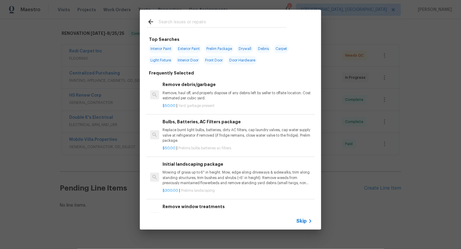
click at [302, 218] on span "Skip" at bounding box center [302, 221] width 10 height 6
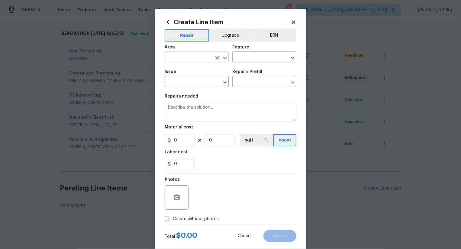
click at [197, 55] on input "text" at bounding box center [188, 57] width 47 height 9
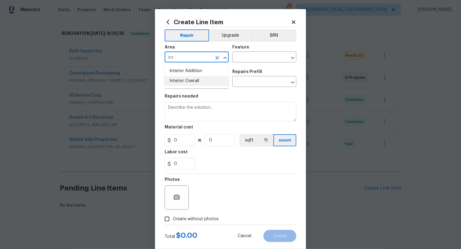
click at [194, 78] on li "Interior Overall" at bounding box center [197, 81] width 64 height 10
type input "Interior Overall"
click at [256, 55] on input "text" at bounding box center [256, 57] width 47 height 9
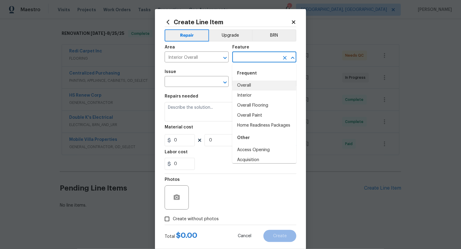
click at [256, 82] on li "Overall" at bounding box center [265, 85] width 64 height 10
type input "Overall"
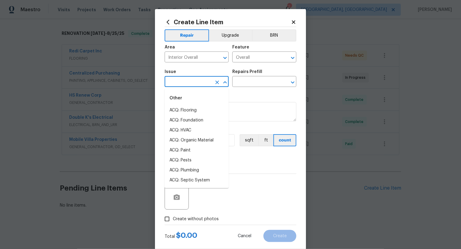
click at [187, 81] on input "text" at bounding box center [188, 81] width 47 height 9
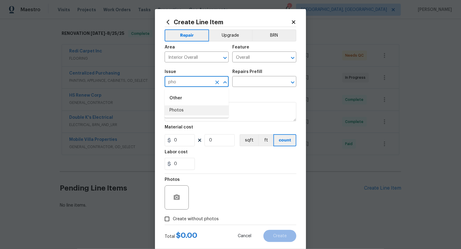
click at [179, 113] on li "Photos" at bounding box center [197, 110] width 64 height 10
type input "Photos"
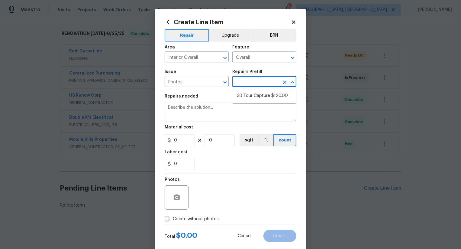
click at [251, 83] on input "text" at bounding box center [256, 81] width 47 height 9
click at [264, 94] on li "3D Tour Capture $120.00" at bounding box center [265, 96] width 64 height 10
type input "3D Tour Capture $120.00"
type textarea "Capture 3D tour of home"
type input "1"
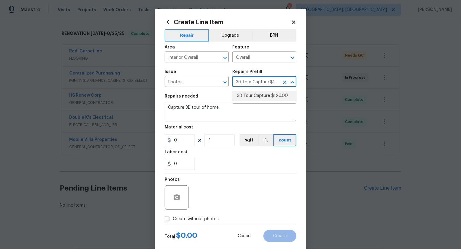
type input "120"
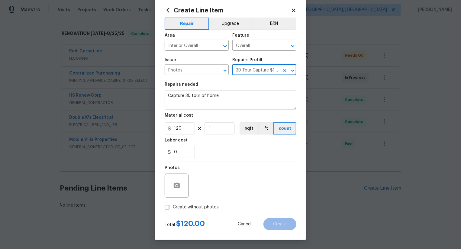
click at [200, 204] on span "Create without photos" at bounding box center [196, 207] width 46 height 6
click at [173, 204] on input "Create without photos" at bounding box center [166, 206] width 11 height 11
checkbox input "true"
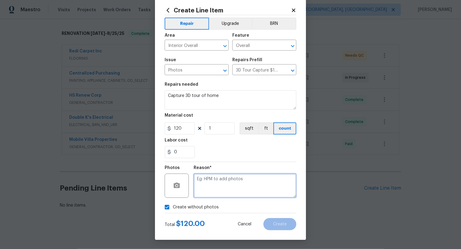
click at [227, 190] on textarea at bounding box center [245, 185] width 103 height 24
type textarea ".."
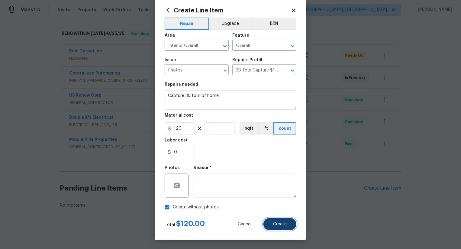
click at [276, 224] on span "Create" at bounding box center [280, 224] width 14 height 5
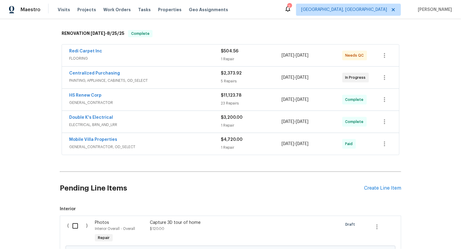
scroll to position [160, 0]
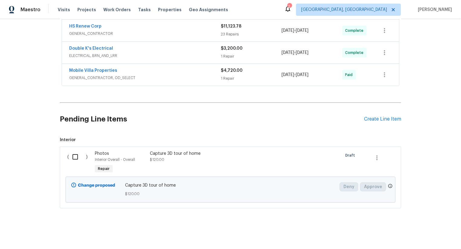
click at [76, 159] on input "checkbox" at bounding box center [77, 156] width 17 height 13
checkbox input "true"
click at [427, 236] on span "Create Work Order" at bounding box center [427, 234] width 40 height 8
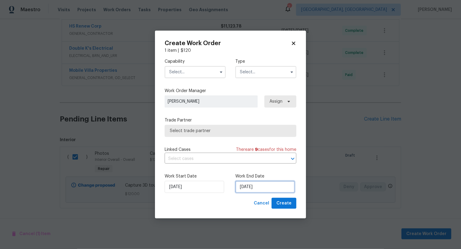
click at [249, 192] on input "[DATE]" at bounding box center [266, 187] width 60 height 12
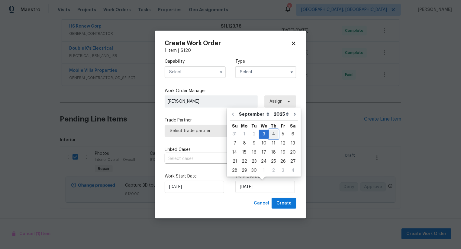
click at [273, 135] on div "4" at bounding box center [273, 134] width 9 height 8
type input "[DATE]"
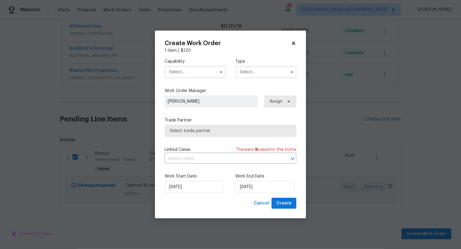
drag, startPoint x: 206, startPoint y: 71, endPoint x: 206, endPoint y: 76, distance: 4.8
click at [206, 70] on input "text" at bounding box center [195, 72] width 61 height 12
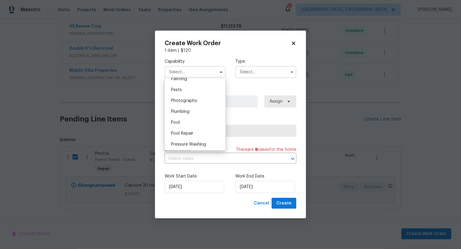
scroll to position [511, 0]
click at [206, 104] on div "Photography" at bounding box center [195, 103] width 58 height 11
type input "Photography"
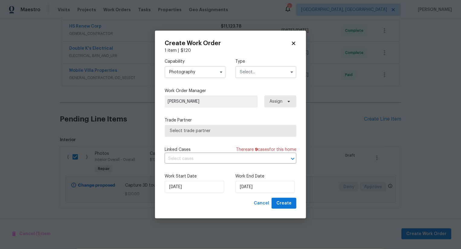
click at [254, 74] on input "text" at bounding box center [266, 72] width 61 height 12
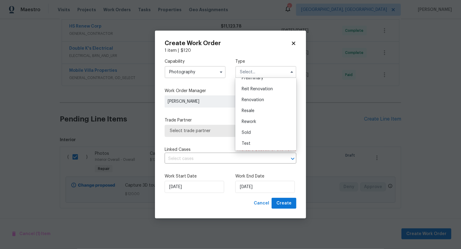
scroll to position [105, 0]
click at [252, 98] on span "Other" at bounding box center [248, 99] width 12 height 4
type input "Other"
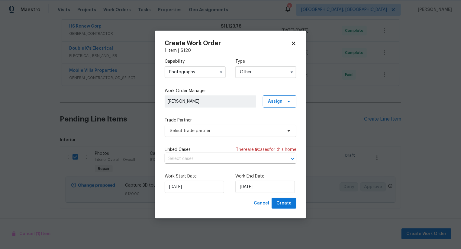
scroll to position [0, 0]
click at [237, 132] on span "Select trade partner" at bounding box center [226, 131] width 113 height 6
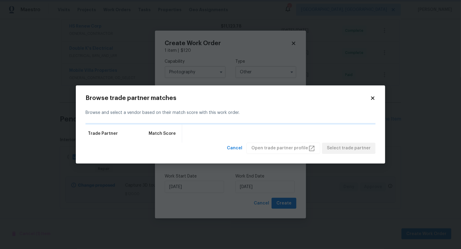
click at [224, 69] on body "Maestro Visits Projects Work Orders Tasks Properties Geo Assignments 2 Albuquer…" at bounding box center [230, 124] width 461 height 249
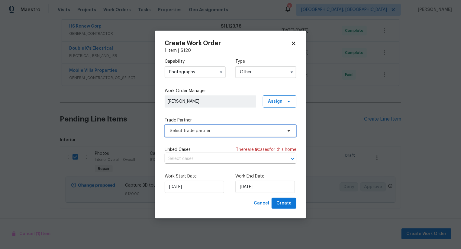
click at [217, 132] on span "Select trade partner" at bounding box center [226, 131] width 113 height 6
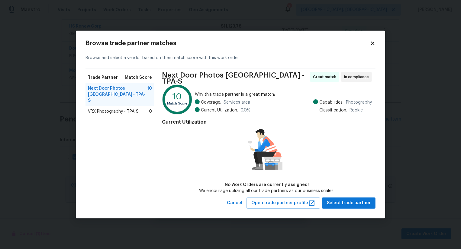
click at [131, 108] on span "VRX Photography - TPA-S" at bounding box center [113, 111] width 51 height 6
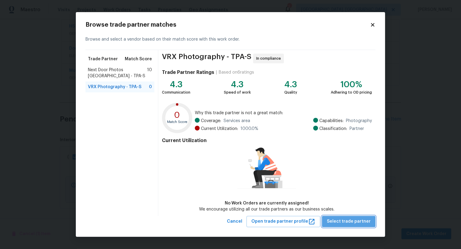
click at [354, 217] on button "Select trade partner" at bounding box center [349, 221] width 54 height 11
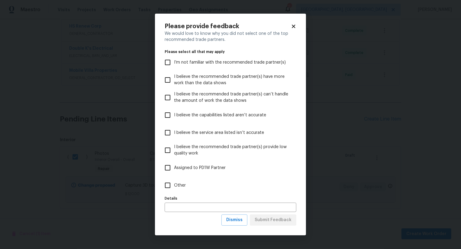
click at [255, 89] on label "I believe the recommended trade partner(s) can’t handle the amount of work the …" at bounding box center [226, 98] width 130 height 18
click at [174, 91] on input "I believe the recommended trade partner(s) can’t handle the amount of work the …" at bounding box center [167, 97] width 13 height 13
checkbox input "true"
click at [249, 80] on span "I believe the recommended trade partner(s) have more work than the data shows" at bounding box center [233, 79] width 118 height 13
click at [174, 80] on input "I believe the recommended trade partner(s) have more work than the data shows" at bounding box center [167, 79] width 13 height 13
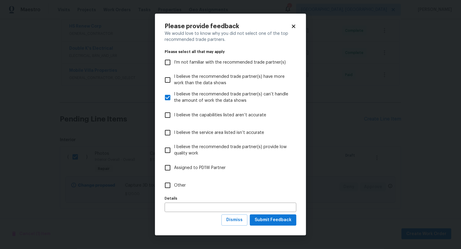
checkbox input "true"
click at [247, 97] on span "I believe the recommended trade partner(s) can’t handle the amount of work the …" at bounding box center [233, 97] width 118 height 13
click at [174, 97] on input "I believe the recommended trade partner(s) can’t handle the amount of work the …" at bounding box center [167, 97] width 13 height 13
checkbox input "false"
click at [269, 219] on span "Submit Feedback" at bounding box center [273, 220] width 37 height 8
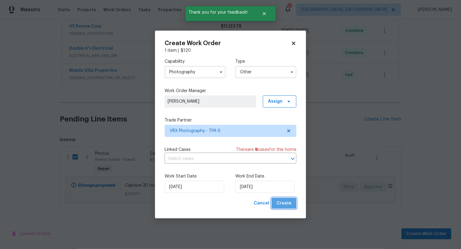
click at [288, 206] on span "Create" at bounding box center [284, 203] width 15 height 8
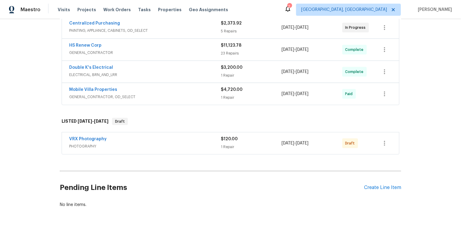
scroll to position [140, 0]
click at [384, 143] on icon "button" at bounding box center [384, 143] width 7 height 7
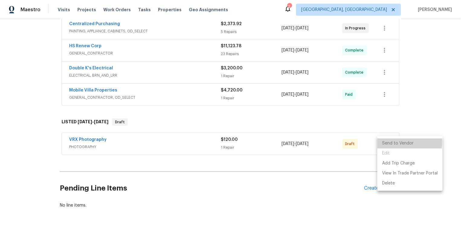
click at [384, 143] on li "Send to Vendor" at bounding box center [410, 143] width 65 height 10
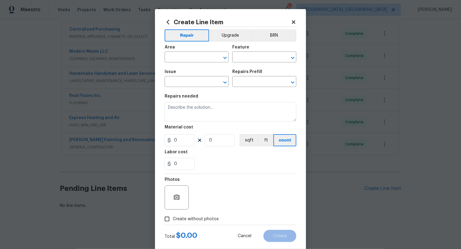
scroll to position [12, 0]
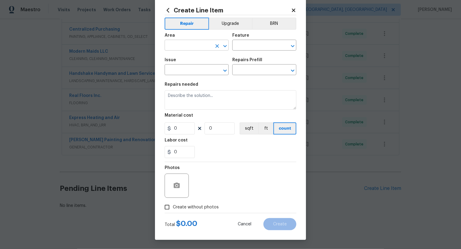
click at [207, 45] on input "text" at bounding box center [188, 45] width 47 height 9
click at [205, 71] on li "Interior Overall" at bounding box center [197, 69] width 64 height 10
type input "Interior Overall"
click at [247, 51] on div "Area Interior Overall ​ Feature ​" at bounding box center [231, 42] width 132 height 24
click at [271, 39] on div "Feature" at bounding box center [265, 37] width 64 height 8
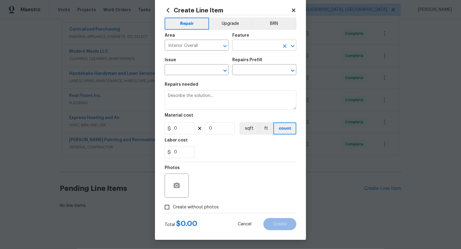
click at [268, 41] on input "text" at bounding box center [256, 45] width 47 height 9
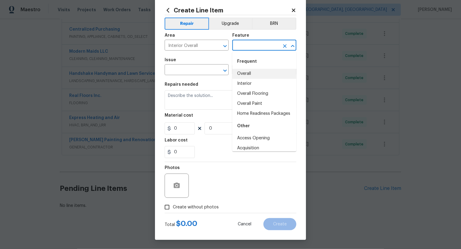
click at [254, 72] on li "Overall" at bounding box center [265, 74] width 64 height 10
type input "Overall"
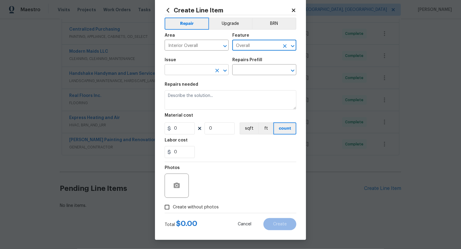
click at [193, 68] on input "text" at bounding box center [188, 70] width 47 height 9
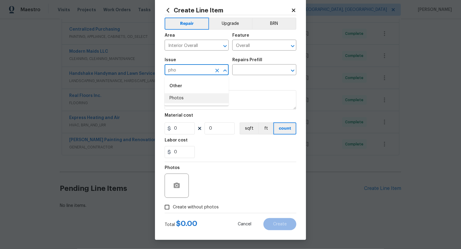
click at [186, 102] on li "Photos" at bounding box center [197, 98] width 64 height 10
type input "Photos"
click at [252, 72] on input "text" at bounding box center [256, 70] width 47 height 9
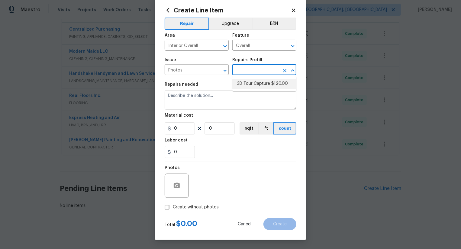
click at [265, 81] on li "3D Tour Capture $120.00" at bounding box center [265, 84] width 64 height 10
type input "3D Tour Capture $120.00"
type input "1"
type input "120"
click at [198, 205] on span "Create without photos" at bounding box center [196, 207] width 46 height 6
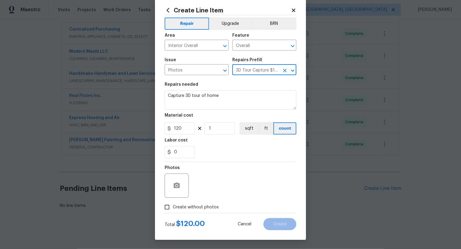
click at [173, 205] on input "Create without photos" at bounding box center [166, 206] width 11 height 11
checkbox input "true"
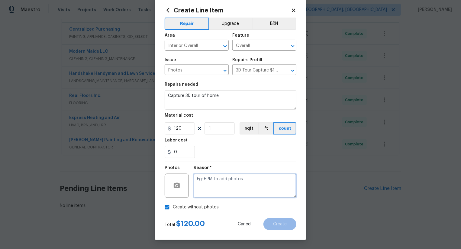
click at [229, 191] on textarea at bounding box center [245, 185] width 103 height 24
type textarea ".."
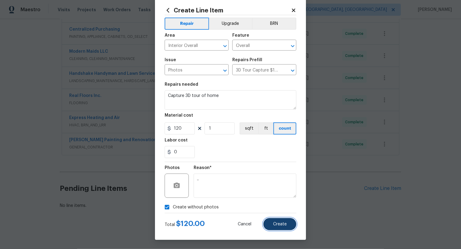
click at [280, 227] on button "Create" at bounding box center [280, 224] width 33 height 12
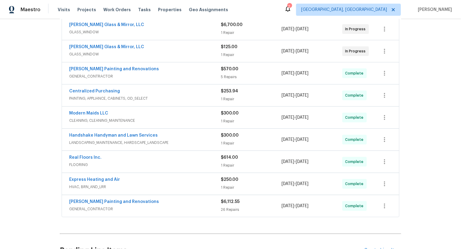
scroll to position [248, 0]
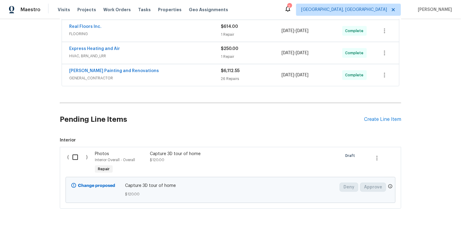
click at [78, 163] on div "( )" at bounding box center [80, 163] width 28 height 28
click at [78, 155] on input "checkbox" at bounding box center [77, 157] width 17 height 13
checkbox input "true"
click at [425, 233] on span "Create Work Order" at bounding box center [427, 234] width 40 height 8
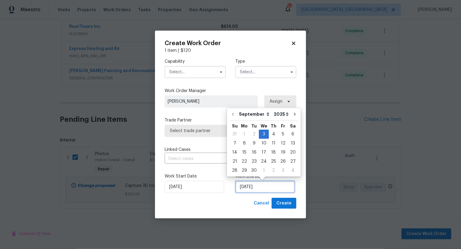
click at [243, 184] on input "[DATE]" at bounding box center [266, 187] width 60 height 12
click at [276, 132] on div "4" at bounding box center [273, 134] width 9 height 8
type input "[DATE]"
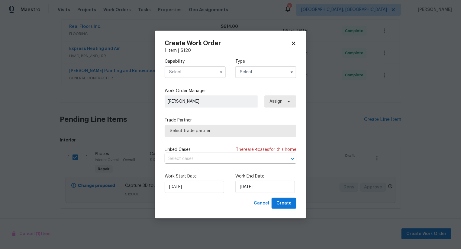
click at [204, 69] on input "text" at bounding box center [195, 72] width 61 height 12
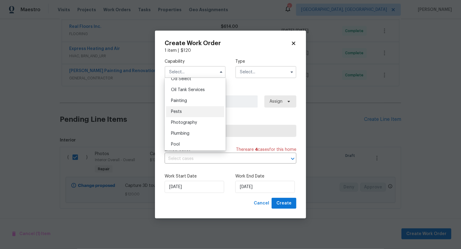
scroll to position [499, 0]
click at [195, 113] on span "Photography" at bounding box center [184, 115] width 26 height 4
type input "Photography"
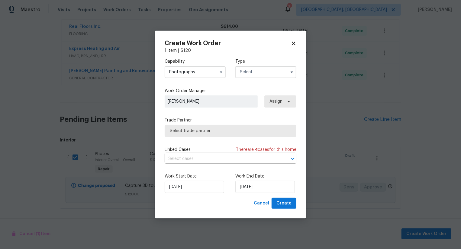
click at [263, 73] on input "text" at bounding box center [266, 72] width 61 height 12
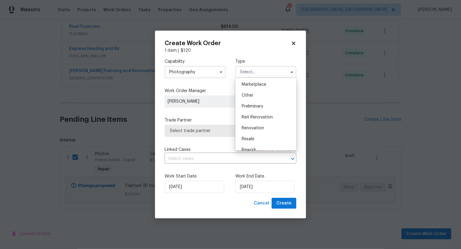
scroll to position [108, 0]
click at [261, 98] on div "Other" at bounding box center [266, 96] width 58 height 11
type input "Other"
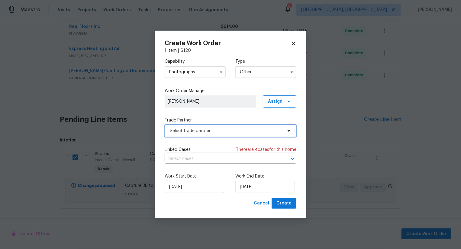
click at [242, 128] on span "Select trade partner" at bounding box center [226, 131] width 113 height 6
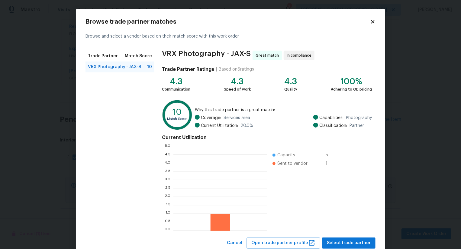
scroll to position [18, 0]
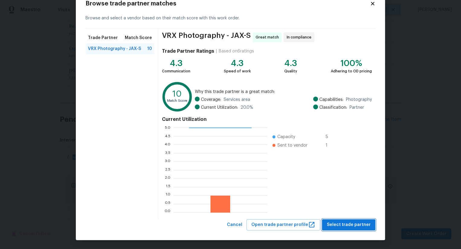
click at [342, 221] on span "Select trade partner" at bounding box center [349, 225] width 44 height 8
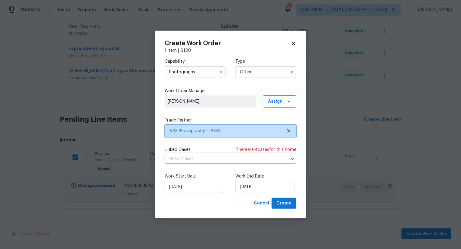
scroll to position [0, 0]
click at [284, 202] on span "Create" at bounding box center [284, 203] width 15 height 8
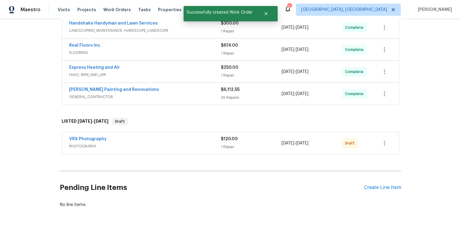
scroll to position [228, 0]
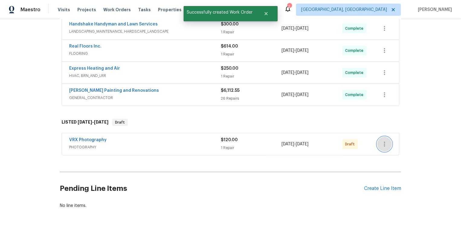
click at [385, 141] on icon "button" at bounding box center [384, 143] width 7 height 7
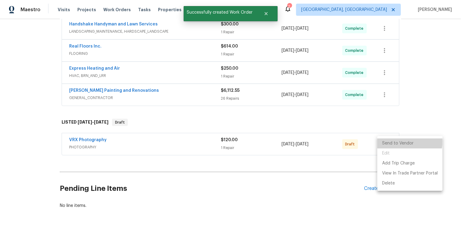
click at [385, 141] on li "Send to Vendor" at bounding box center [410, 143] width 65 height 10
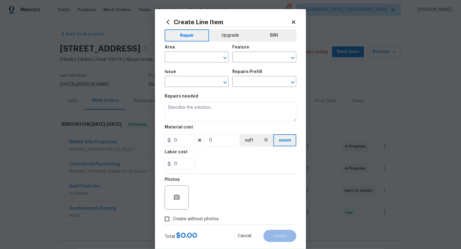
scroll to position [53, 0]
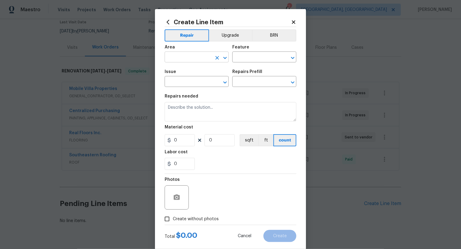
click at [202, 54] on input "text" at bounding box center [188, 57] width 47 height 9
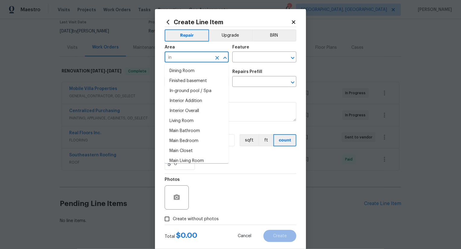
type input "tin"
click at [199, 52] on figure "Area tin ​" at bounding box center [197, 53] width 64 height 17
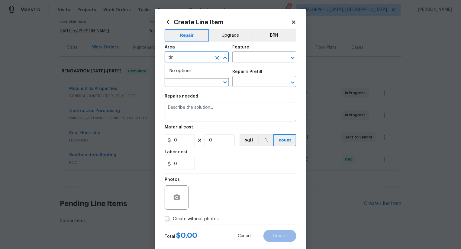
click at [190, 59] on input "tin" at bounding box center [188, 57] width 47 height 9
click at [192, 80] on li "Interior Overall" at bounding box center [197, 81] width 64 height 10
type input "Interior Overall"
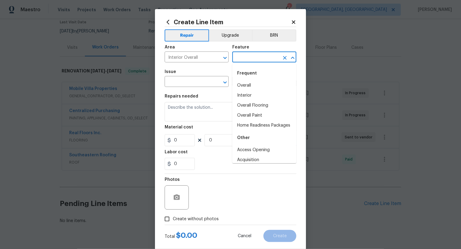
click at [259, 59] on input "text" at bounding box center [256, 57] width 47 height 9
click at [259, 80] on div "Frequent" at bounding box center [265, 73] width 64 height 15
click at [259, 85] on li "Overall" at bounding box center [265, 85] width 64 height 10
type input "Overall"
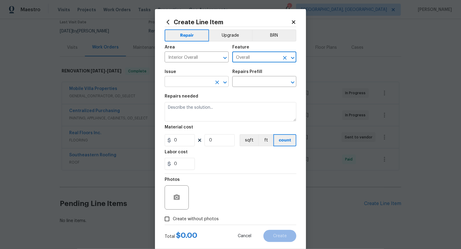
click at [200, 83] on input "text" at bounding box center [188, 81] width 47 height 9
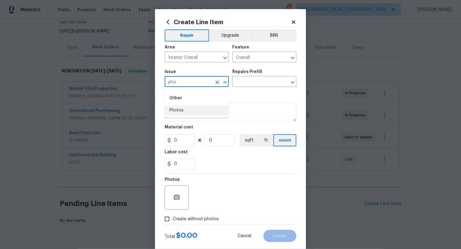
click at [191, 112] on li "Photos" at bounding box center [197, 110] width 64 height 10
type input "Photos"
click at [266, 83] on input "text" at bounding box center [256, 81] width 47 height 9
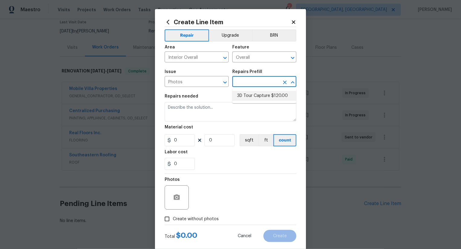
click at [266, 99] on li "3D Tour Capture $120.00" at bounding box center [265, 96] width 64 height 10
type input "3D Tour Capture $120.00"
type input "120"
type input "1"
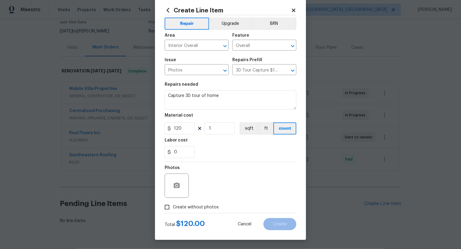
click at [194, 209] on span "Create without photos" at bounding box center [196, 207] width 46 height 6
click at [173, 209] on input "Create without photos" at bounding box center [166, 206] width 11 height 11
checkbox input "true"
click at [244, 182] on textarea at bounding box center [245, 185] width 103 height 24
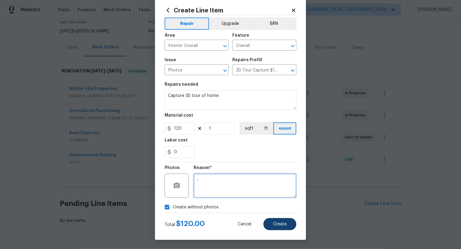
type textarea ".."
click at [287, 227] on button "Create" at bounding box center [280, 224] width 33 height 12
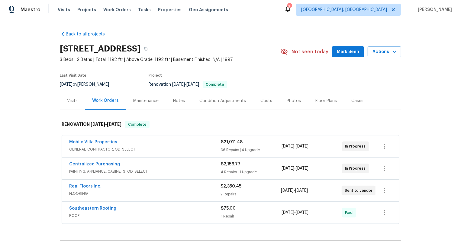
scroll to position [138, 0]
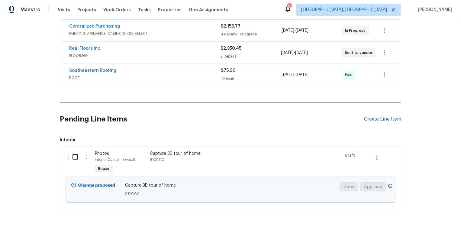
click at [78, 156] on input "checkbox" at bounding box center [77, 156] width 17 height 13
checkbox input "true"
click at [433, 231] on span "Create Work Order" at bounding box center [427, 234] width 40 height 8
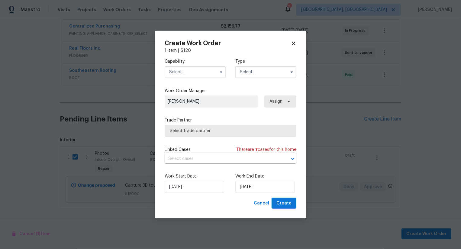
click at [208, 74] on input "text" at bounding box center [195, 72] width 61 height 12
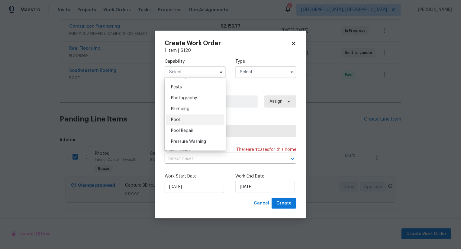
scroll to position [516, 0]
click at [209, 99] on div "Photography" at bounding box center [195, 98] width 58 height 11
type input "Photography"
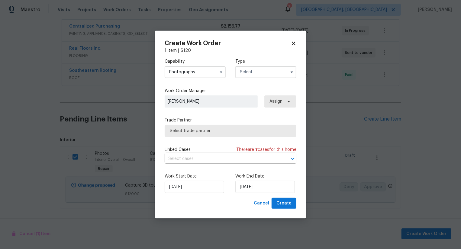
click at [264, 76] on input "text" at bounding box center [266, 72] width 61 height 12
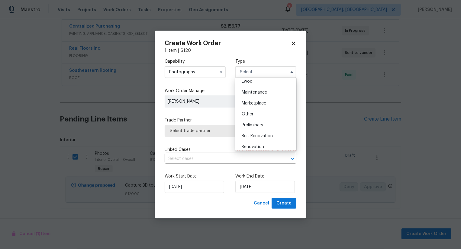
scroll to position [81, 0]
click at [255, 124] on div "Other" at bounding box center [266, 123] width 58 height 11
type input "Other"
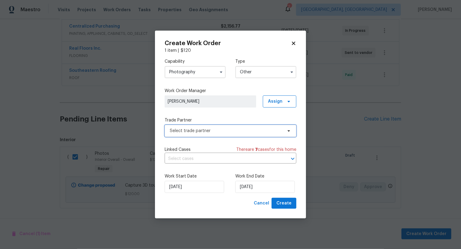
click at [241, 132] on span "Select trade partner" at bounding box center [226, 131] width 113 height 6
click at [241, 81] on body "Maestro Visits Projects Work Orders Tasks Properties Geo Assignments 2 Albuquer…" at bounding box center [230, 124] width 461 height 249
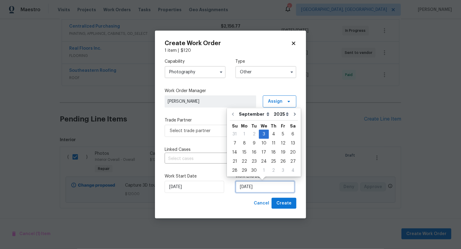
click at [244, 187] on input "[DATE]" at bounding box center [266, 187] width 60 height 12
click at [272, 134] on div "4" at bounding box center [273, 134] width 9 height 8
type input "[DATE]"
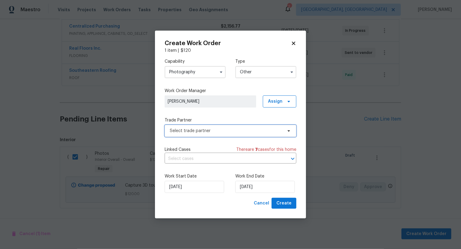
click at [236, 133] on span "Select trade partner" at bounding box center [226, 131] width 113 height 6
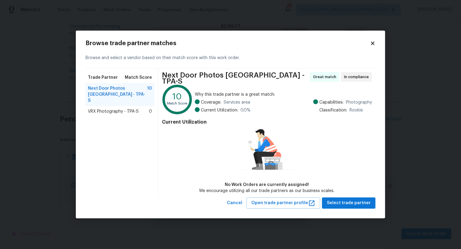
click at [145, 108] on div "VRX Photography - TPA-S 0" at bounding box center [120, 111] width 64 height 6
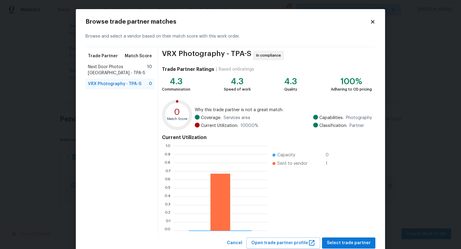
scroll to position [18, 0]
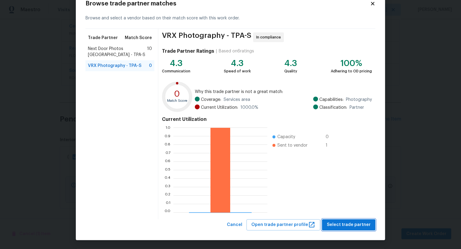
click at [353, 223] on span "Select trade partner" at bounding box center [349, 225] width 44 height 8
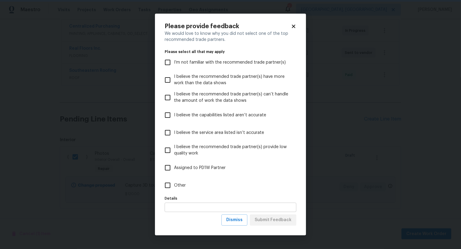
scroll to position [0, 0]
click at [259, 80] on span "I believe the recommended trade partner(s) have more work than the data shows" at bounding box center [233, 79] width 118 height 13
click at [174, 80] on input "I believe the recommended trade partner(s) have more work than the data shows" at bounding box center [167, 79] width 13 height 13
checkbox input "true"
click at [276, 221] on span "Submit Feedback" at bounding box center [273, 220] width 37 height 8
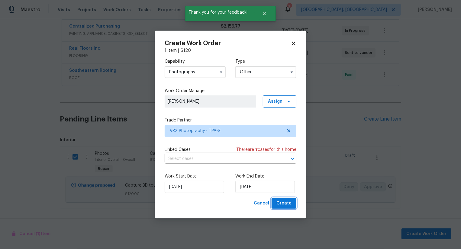
click at [283, 204] on span "Create" at bounding box center [284, 203] width 15 height 8
checkbox input "false"
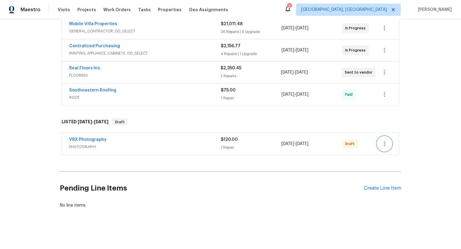
click at [386, 142] on icon "button" at bounding box center [384, 143] width 7 height 7
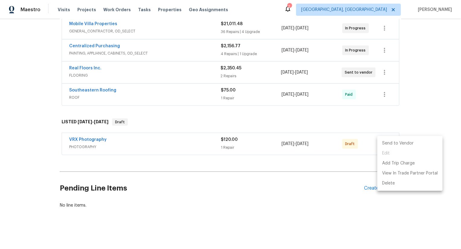
click at [386, 142] on li "Send to Vendor" at bounding box center [410, 143] width 65 height 10
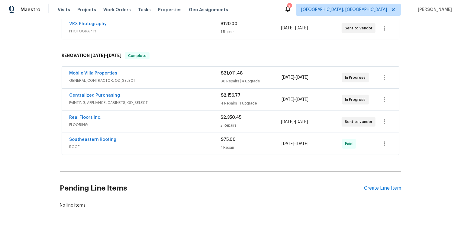
scroll to position [0, 0]
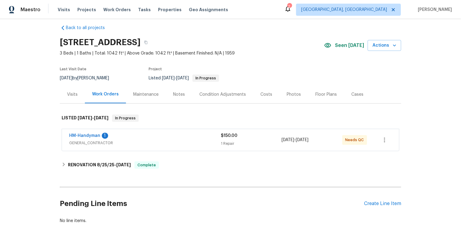
scroll to position [7, 0]
click at [383, 199] on div "Pending Line Items Create Line Item" at bounding box center [231, 203] width 342 height 28
click at [385, 204] on div "Create Line Item" at bounding box center [382, 203] width 37 height 6
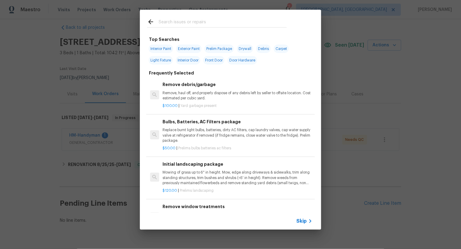
click at [303, 218] on span "Skip" at bounding box center [302, 221] width 10 height 6
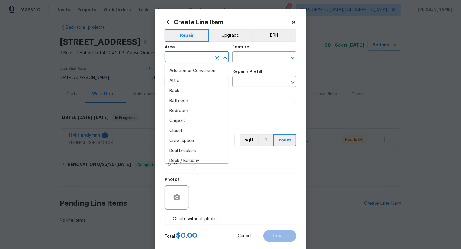
click at [203, 54] on input "text" at bounding box center [188, 57] width 47 height 9
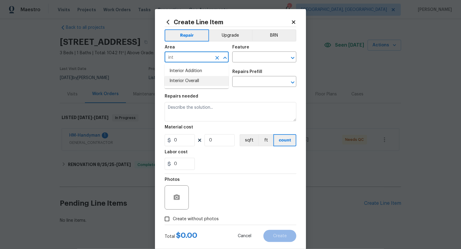
click at [203, 80] on li "Interior Overall" at bounding box center [197, 81] width 64 height 10
type input "Interior Overall"
click at [253, 59] on input "text" at bounding box center [256, 57] width 47 height 9
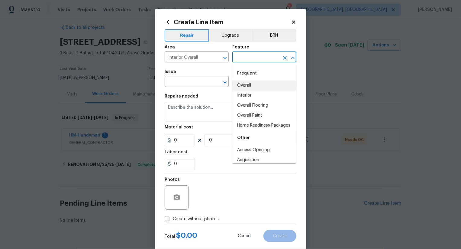
click at [251, 84] on li "Overall" at bounding box center [265, 85] width 64 height 10
type input "Overall"
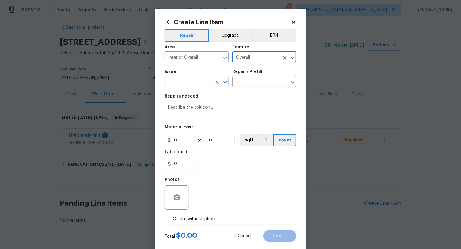
click at [190, 82] on input "text" at bounding box center [188, 81] width 47 height 9
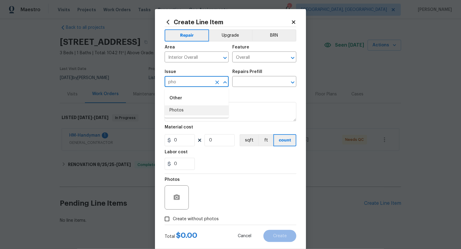
click at [179, 108] on li "Photos" at bounding box center [197, 110] width 64 height 10
type input "Photos"
click at [254, 78] on input "text" at bounding box center [256, 81] width 47 height 9
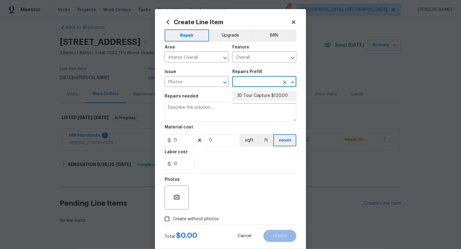
click at [256, 99] on li "3D Tour Capture $120.00" at bounding box center [265, 96] width 64 height 10
type input "3D Tour Capture $120.00"
type textarea "Capture 3D tour of home"
type input "1"
type input "120"
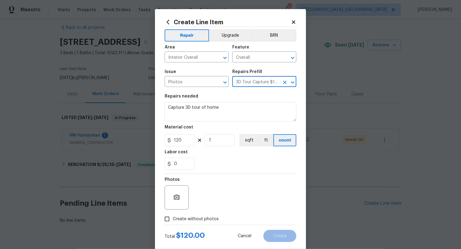
scroll to position [12, 0]
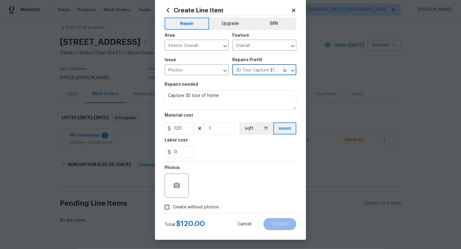
click at [192, 208] on span "Create without photos" at bounding box center [196, 207] width 46 height 6
click at [173, 208] on input "Create without photos" at bounding box center [166, 206] width 11 height 11
checkbox input "true"
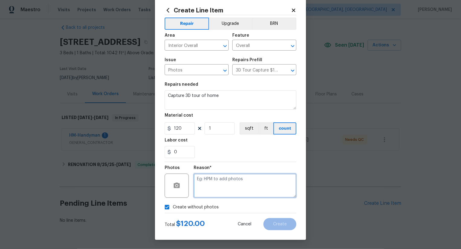
click at [240, 176] on textarea at bounding box center [245, 185] width 103 height 24
type textarea "..."
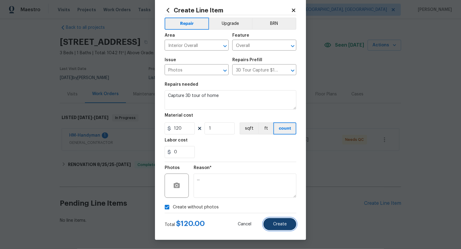
click at [277, 227] on button "Create" at bounding box center [280, 224] width 33 height 12
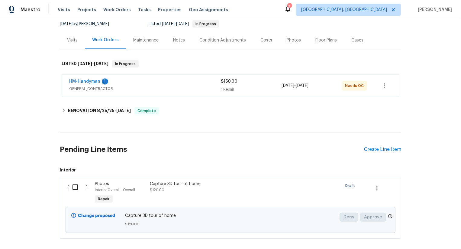
scroll to position [91, 0]
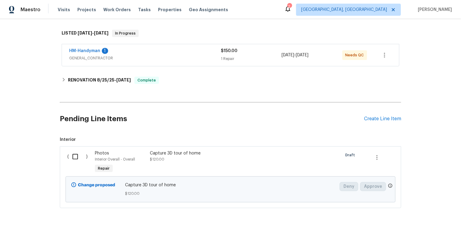
click at [78, 158] on input "checkbox" at bounding box center [77, 156] width 17 height 13
checkbox input "true"
click at [415, 234] on span "Create Work Order" at bounding box center [427, 234] width 40 height 8
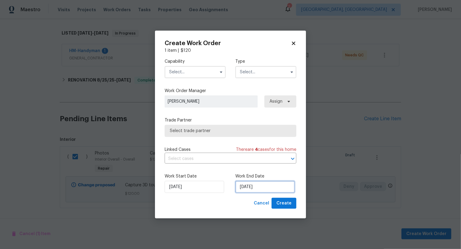
click at [247, 189] on input "03/09/2025" at bounding box center [266, 187] width 60 height 12
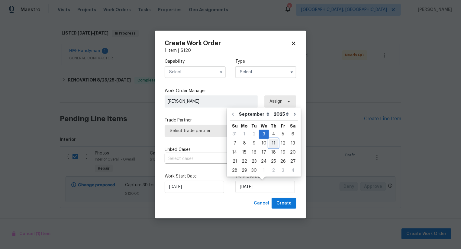
click at [276, 139] on div "11" at bounding box center [273, 143] width 9 height 8
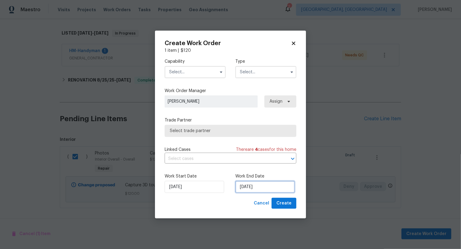
click at [248, 188] on input "11/09/2025" at bounding box center [266, 187] width 60 height 12
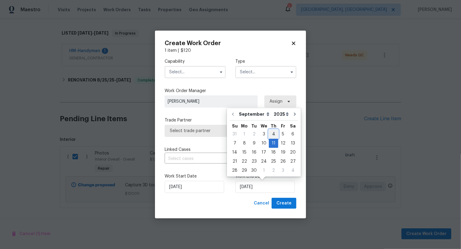
click at [273, 135] on div "4" at bounding box center [273, 134] width 9 height 8
type input "04/09/2025"
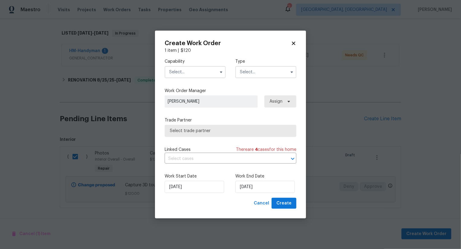
click at [205, 74] on input "text" at bounding box center [195, 72] width 61 height 12
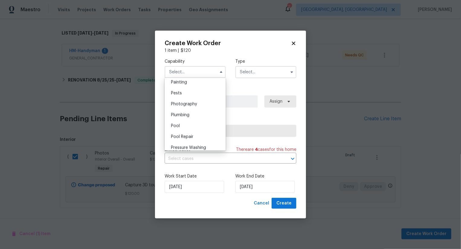
scroll to position [506, 0]
click at [207, 111] on div "Photography" at bounding box center [195, 108] width 58 height 11
type input "Photography"
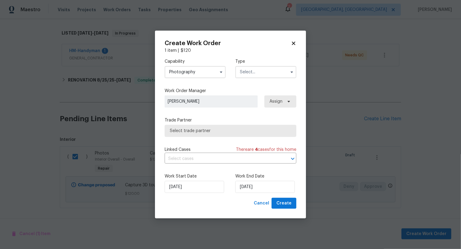
click at [277, 70] on input "text" at bounding box center [266, 72] width 61 height 12
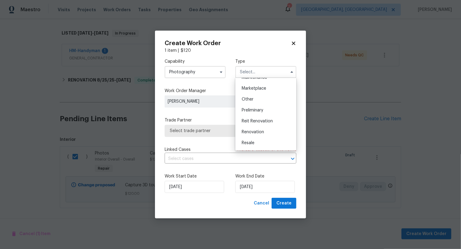
scroll to position [104, 0]
click at [275, 99] on div "Other" at bounding box center [266, 100] width 58 height 11
type input "Other"
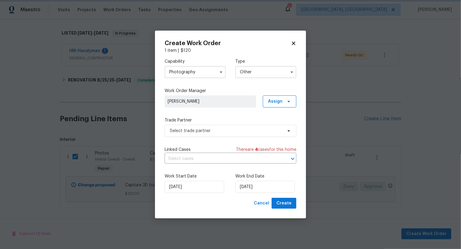
scroll to position [0, 0]
click at [235, 132] on span "Select trade partner" at bounding box center [226, 131] width 113 height 6
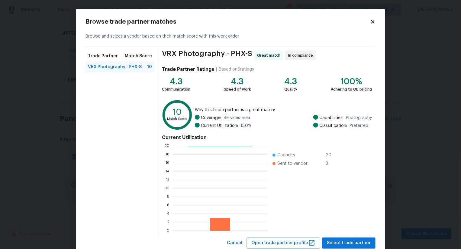
scroll to position [18, 0]
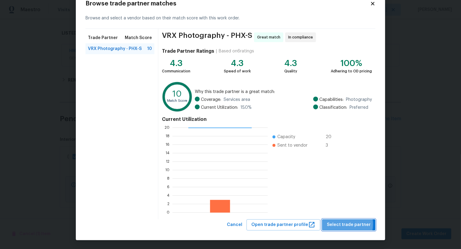
click at [342, 223] on span "Select trade partner" at bounding box center [349, 225] width 44 height 8
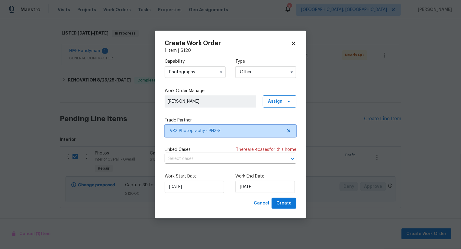
scroll to position [0, 0]
click at [286, 205] on span "Create" at bounding box center [284, 203] width 15 height 8
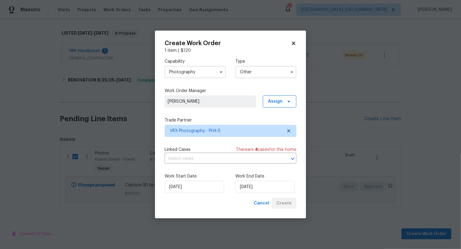
checkbox input "false"
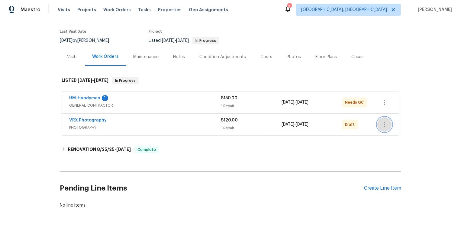
click at [385, 124] on icon "button" at bounding box center [384, 124] width 7 height 7
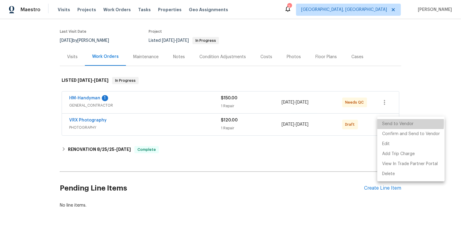
click at [385, 124] on li "Send to Vendor" at bounding box center [411, 124] width 67 height 10
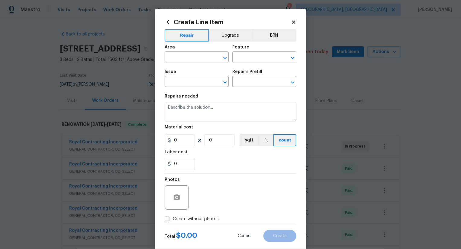
scroll to position [132, 0]
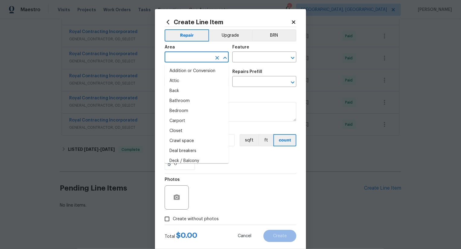
click at [184, 57] on input "text" at bounding box center [188, 57] width 47 height 9
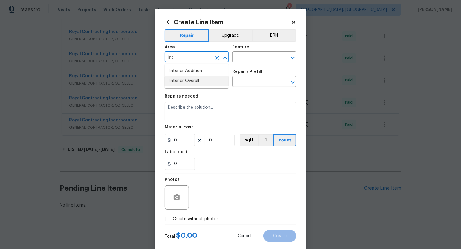
click at [189, 83] on li "Interior Overall" at bounding box center [197, 81] width 64 height 10
type input "Interior Overall"
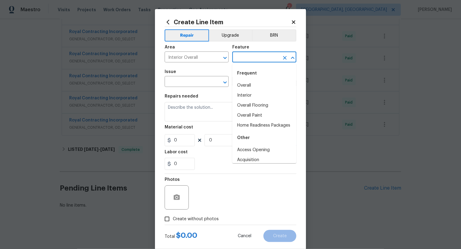
click at [251, 60] on input "text" at bounding box center [256, 57] width 47 height 9
click at [251, 88] on li "Overall" at bounding box center [265, 85] width 64 height 10
type input "Overall"
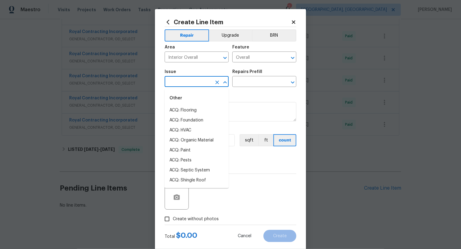
click at [193, 82] on input "text" at bounding box center [188, 81] width 47 height 9
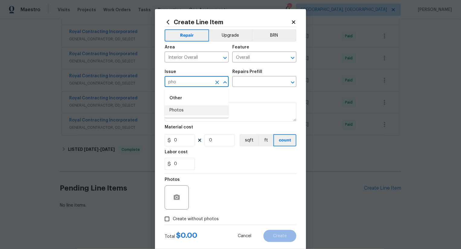
click at [185, 118] on div "Other Photos" at bounding box center [197, 103] width 64 height 32
click at [185, 111] on li "Photos" at bounding box center [197, 110] width 64 height 10
type input "Photos"
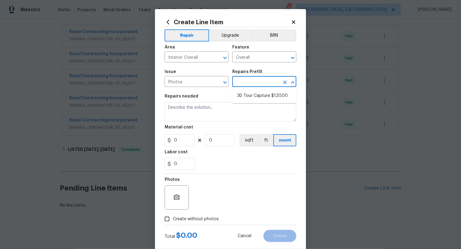
click at [258, 81] on input "text" at bounding box center [256, 81] width 47 height 9
click at [257, 96] on li "3D Tour Capture $120.00" at bounding box center [265, 96] width 64 height 10
type input "3D Tour Capture $120.00"
type input "1"
type input "120"
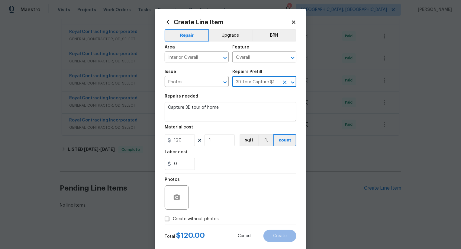
scroll to position [12, 0]
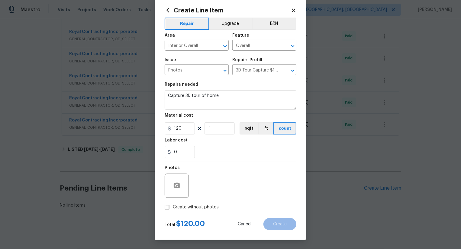
click at [204, 203] on label "Create without photos" at bounding box center [189, 206] width 57 height 11
click at [173, 203] on input "Create without photos" at bounding box center [166, 206] width 11 height 11
checkbox input "true"
click at [229, 188] on textarea at bounding box center [245, 185] width 103 height 24
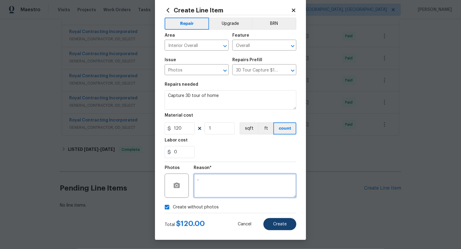
type textarea ".."
click at [277, 225] on span "Create" at bounding box center [280, 224] width 14 height 5
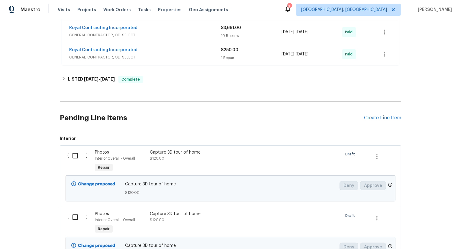
scroll to position [262, 0]
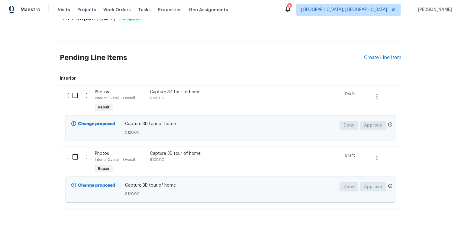
click at [72, 95] on input "checkbox" at bounding box center [77, 95] width 17 height 13
checkbox input "true"
click at [431, 235] on span "Create Work Order" at bounding box center [427, 234] width 40 height 8
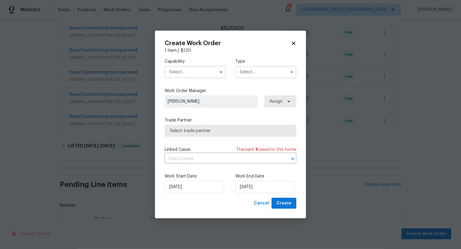
scroll to position [201, 0]
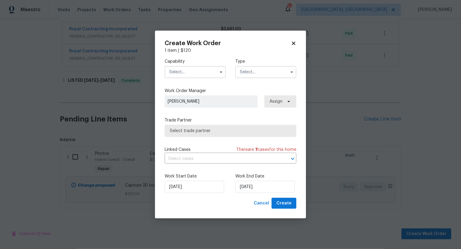
click at [207, 71] on input "text" at bounding box center [195, 72] width 61 height 12
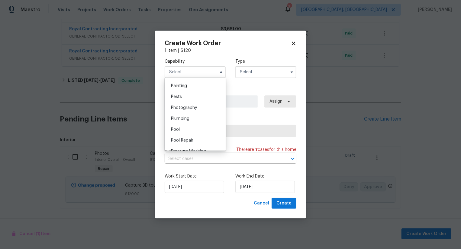
scroll to position [510, 0]
click at [206, 106] on div "Photography" at bounding box center [195, 104] width 58 height 11
type input "Photography"
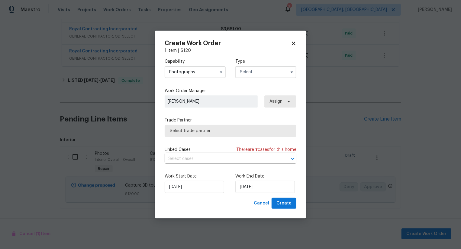
click at [253, 69] on input "text" at bounding box center [266, 72] width 61 height 12
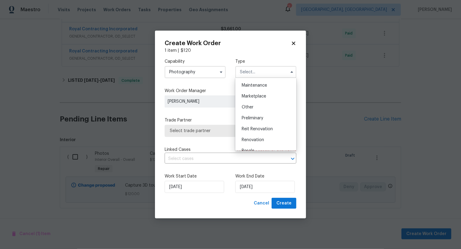
scroll to position [97, 0]
click at [254, 106] on div "Other" at bounding box center [266, 107] width 58 height 11
type input "Other"
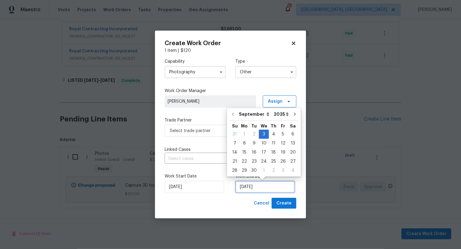
click at [248, 187] on input "03/09/2025" at bounding box center [266, 187] width 60 height 12
click at [279, 135] on div "5" at bounding box center [284, 134] width 10 height 8
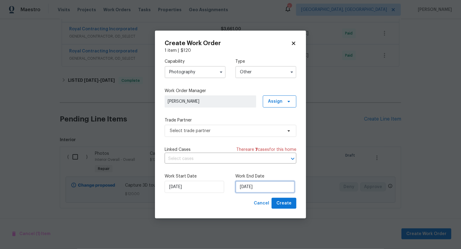
click at [250, 187] on input "05/09/2025" at bounding box center [266, 187] width 60 height 12
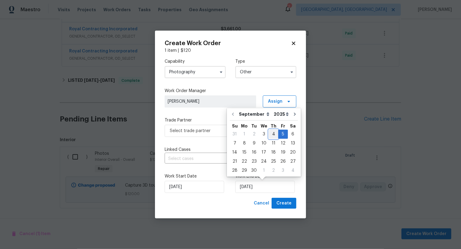
click at [274, 135] on div "4" at bounding box center [273, 134] width 9 height 8
type input "04/09/2025"
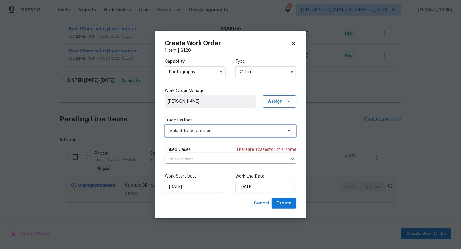
click at [233, 133] on span "Select trade partner" at bounding box center [226, 131] width 113 height 6
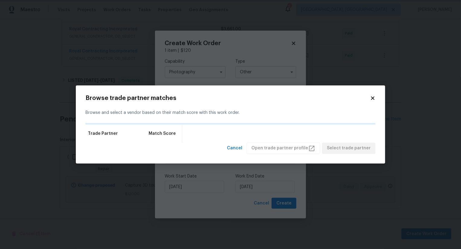
click at [244, 69] on body "Maestro Visits Projects Work Orders Tasks Properties Geo Assignments 2 Albuquer…" at bounding box center [230, 124] width 461 height 249
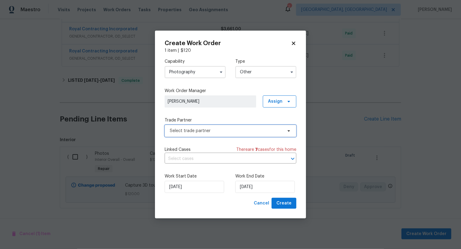
click at [216, 132] on span "Select trade partner" at bounding box center [226, 131] width 113 height 6
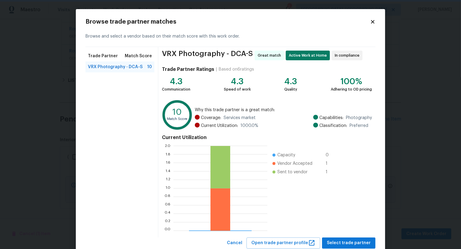
scroll to position [18, 0]
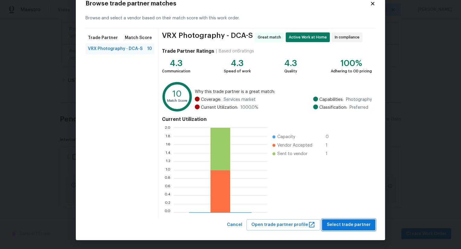
click at [343, 219] on button "Select trade partner" at bounding box center [349, 224] width 54 height 11
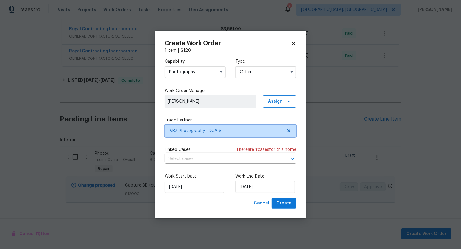
scroll to position [0, 0]
click at [290, 207] on span "Create" at bounding box center [284, 203] width 15 height 8
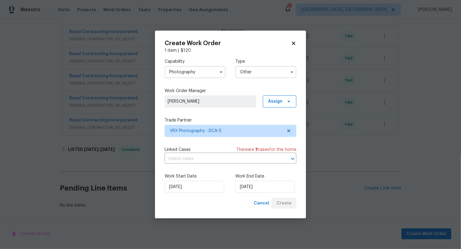
scroll to position [37, 0]
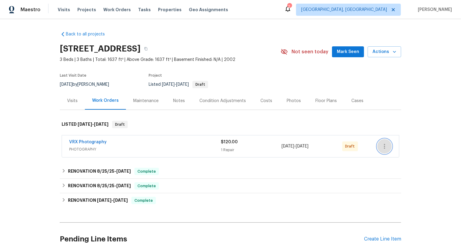
click at [385, 147] on icon "button" at bounding box center [384, 145] width 7 height 7
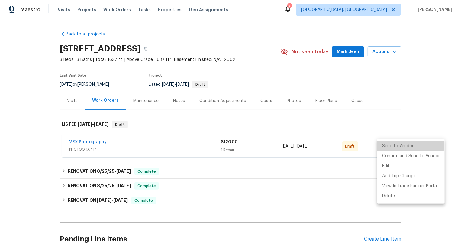
click at [385, 147] on li "Send to Vendor" at bounding box center [411, 146] width 67 height 10
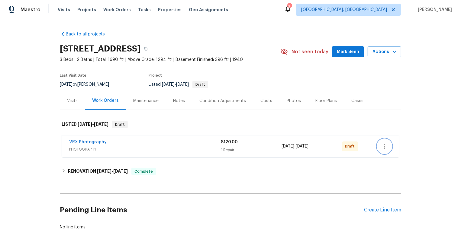
click at [384, 146] on icon "button" at bounding box center [384, 145] width 7 height 7
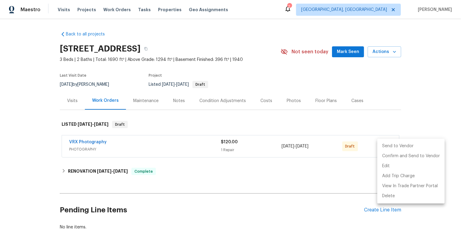
click at [384, 146] on li "Send to Vendor" at bounding box center [411, 146] width 67 height 10
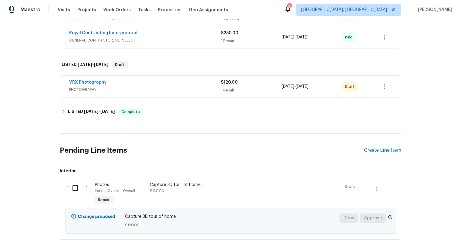
scroll to position [250, 0]
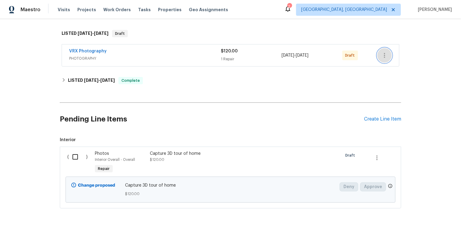
click at [381, 53] on icon "button" at bounding box center [384, 55] width 7 height 7
click at [381, 53] on li "Send to Vendor" at bounding box center [410, 55] width 65 height 10
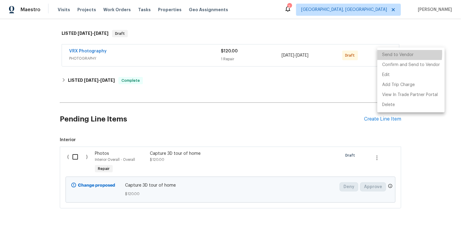
click at [381, 53] on li "Send to Vendor" at bounding box center [411, 55] width 67 height 10
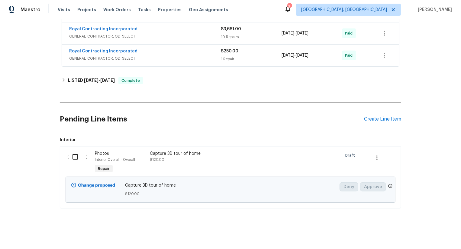
scroll to position [140, 0]
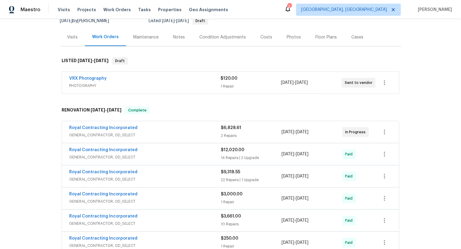
scroll to position [250, 0]
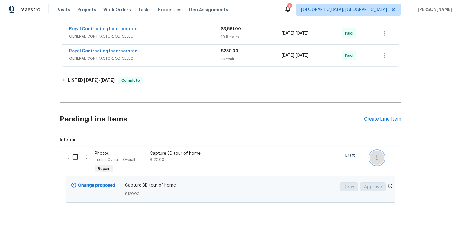
click at [377, 158] on icon "button" at bounding box center [377, 157] width 1 height 5
click at [377, 158] on li "Cancel" at bounding box center [381, 157] width 23 height 10
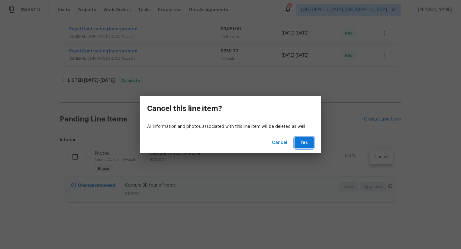
click at [305, 142] on span "Yes" at bounding box center [305, 143] width 10 height 8
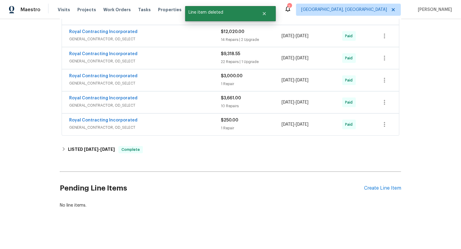
scroll to position [0, 0]
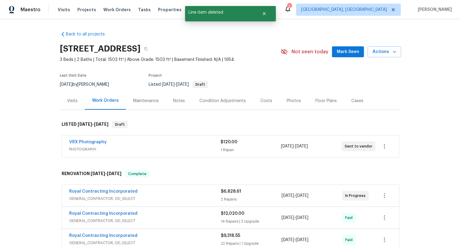
click at [203, 143] on div "VRX Photography" at bounding box center [144, 142] width 151 height 7
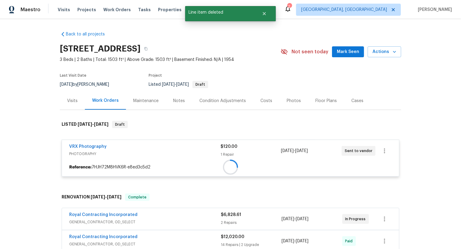
scroll to position [7, 0]
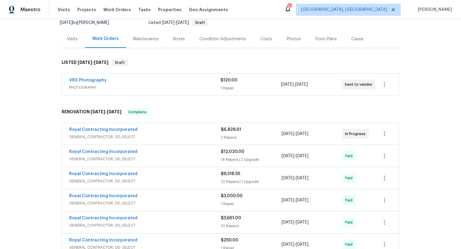
scroll to position [181, 0]
